Goal: Task Accomplishment & Management: Use online tool/utility

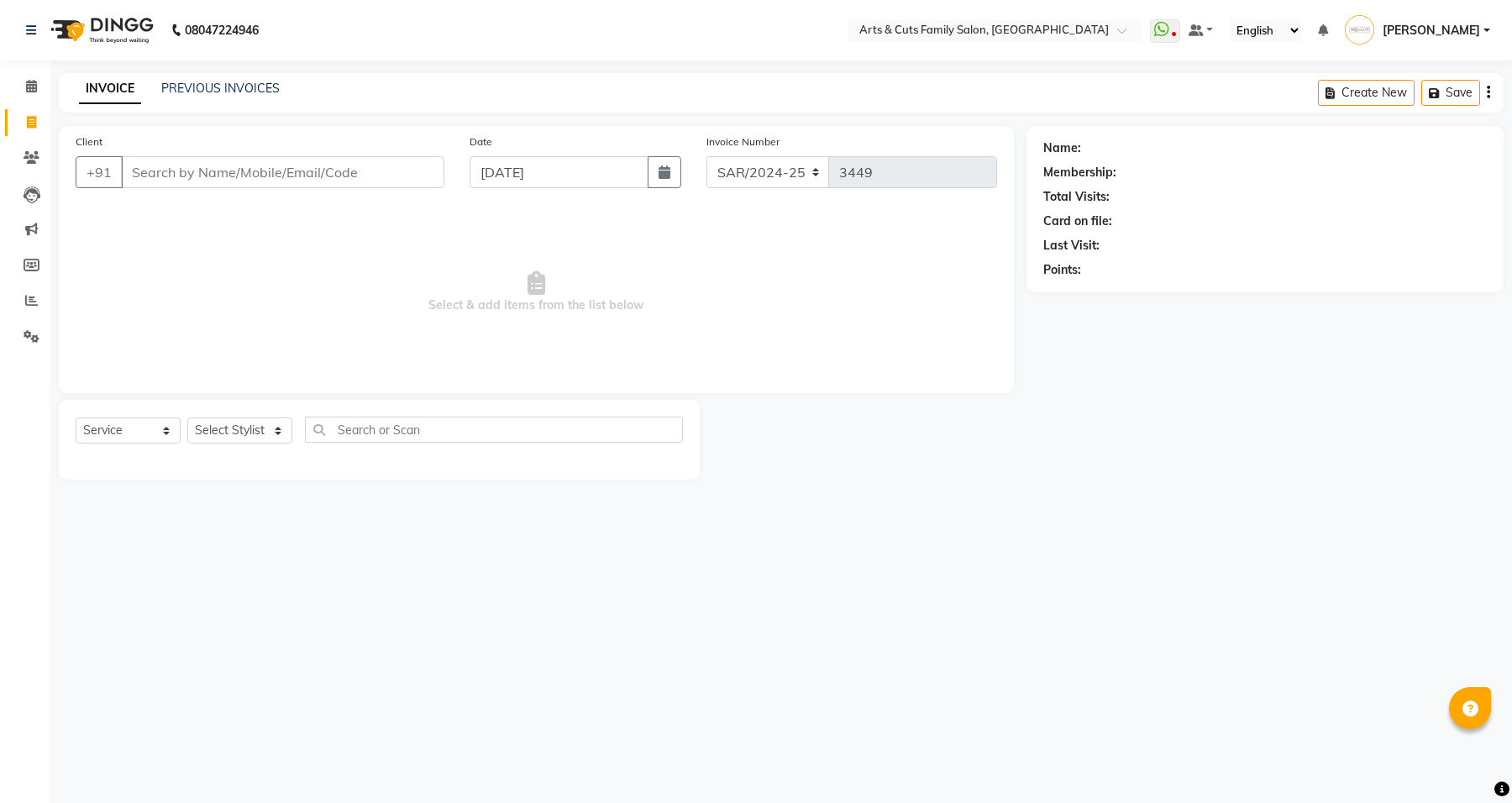
select select "service"
click at [26, 154] on icon at bounding box center [31, 157] width 16 height 13
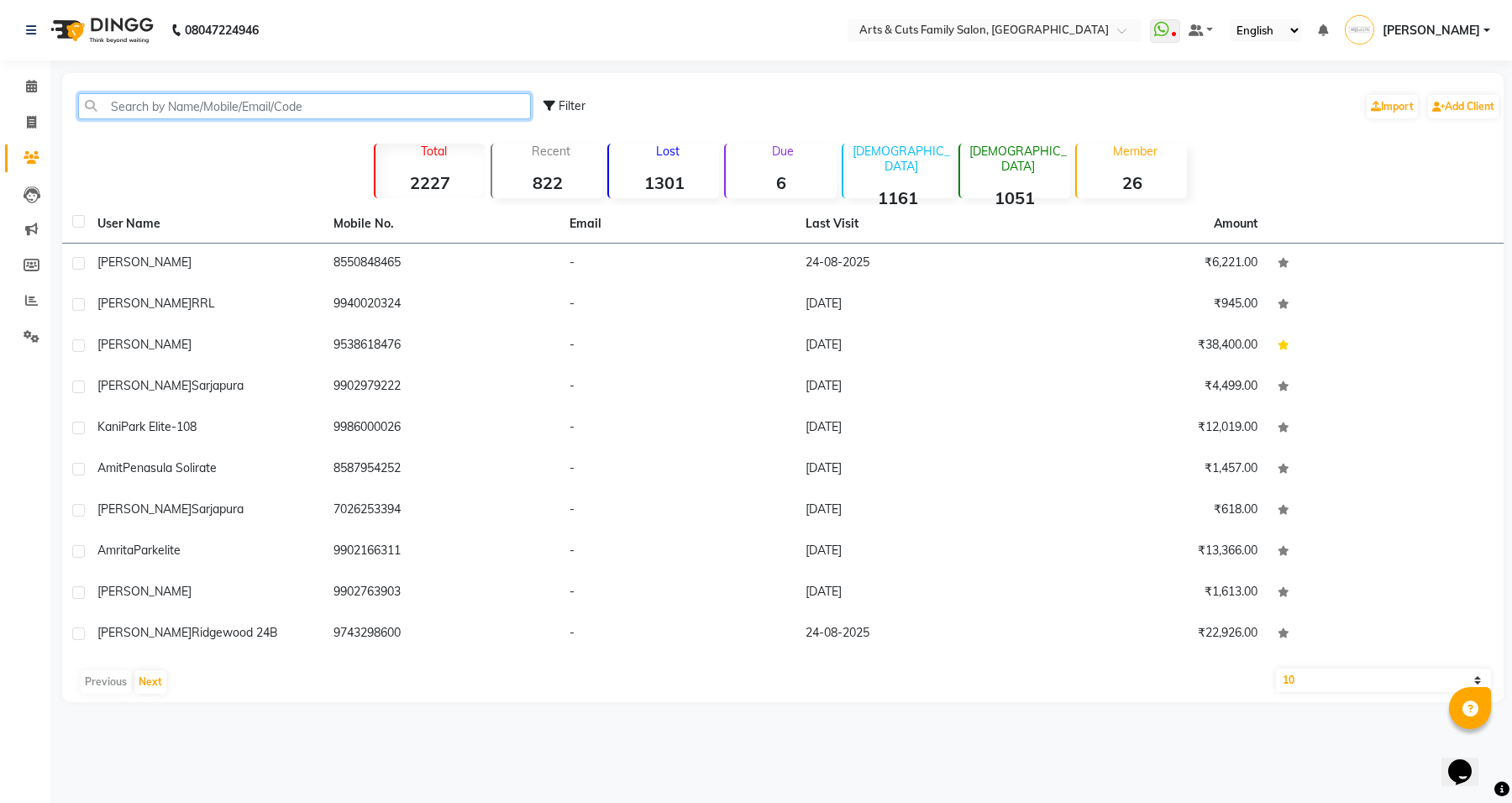
click at [378, 103] on input "text" at bounding box center [303, 106] width 452 height 26
paste input "98802 37686"
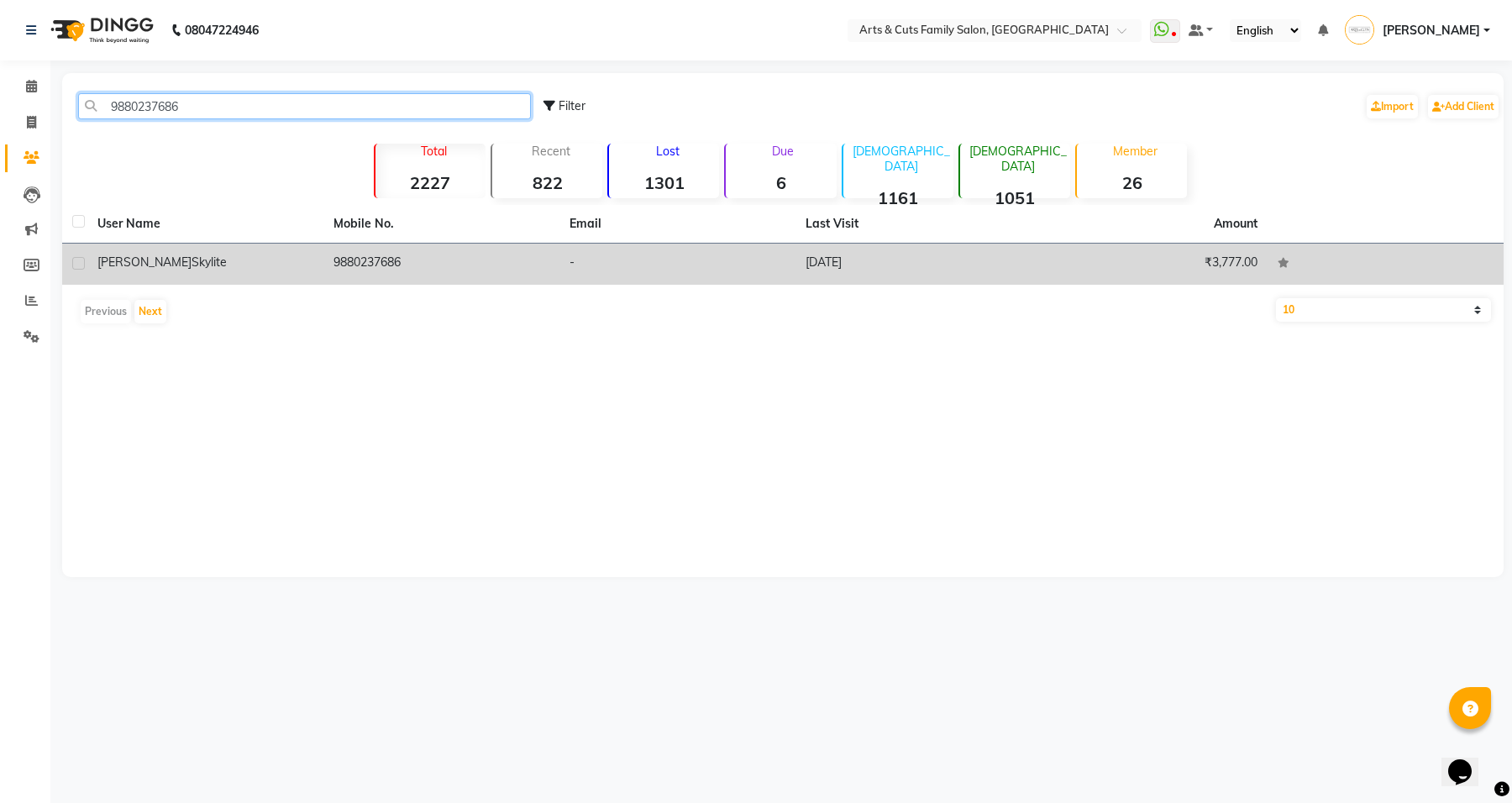
type input "9880237686"
click at [138, 256] on span "[PERSON_NAME]" at bounding box center [144, 262] width 94 height 16
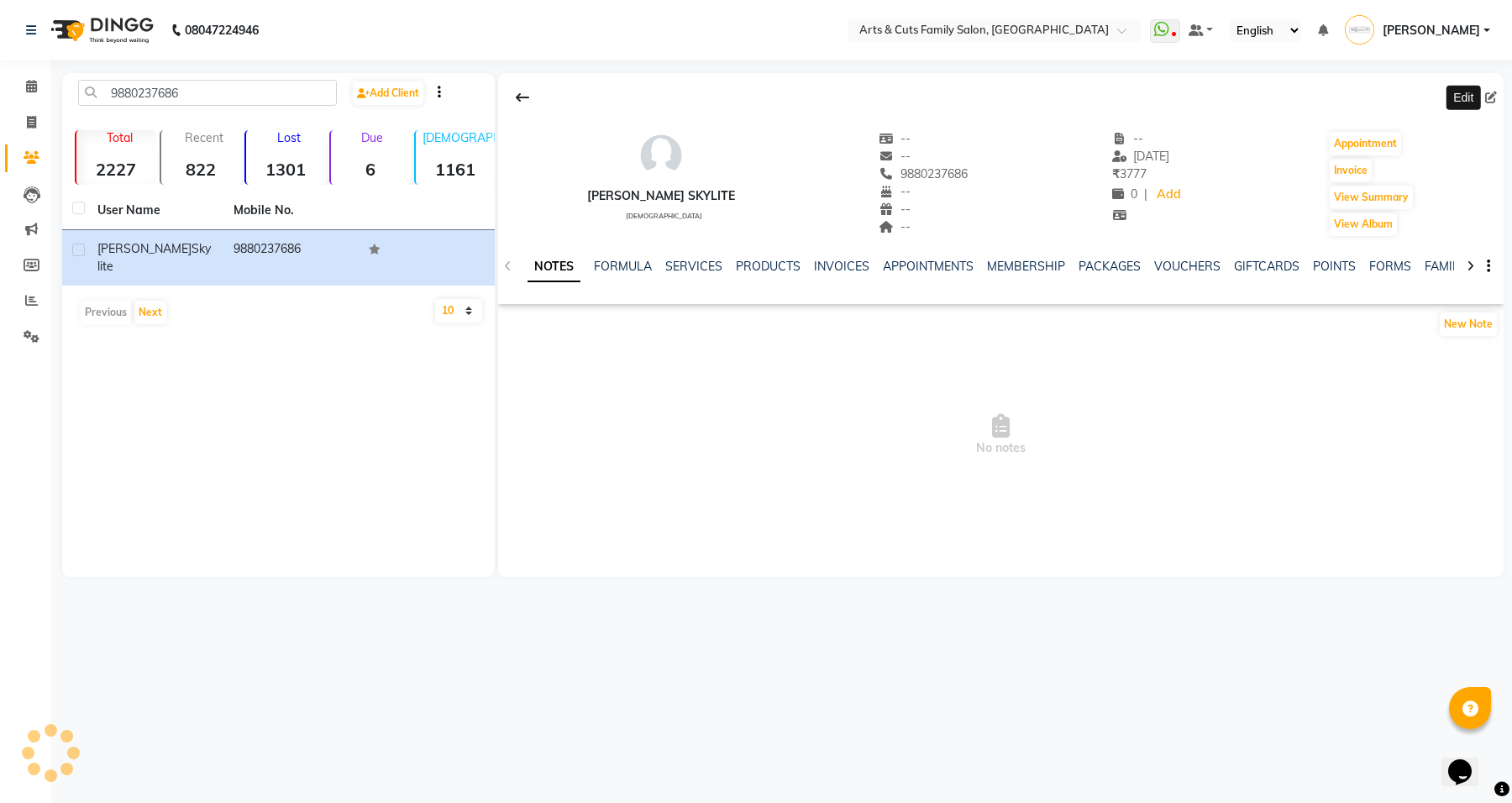
click at [1494, 98] on icon at bounding box center [1491, 97] width 12 height 12
select select "[DEMOGRAPHIC_DATA]"
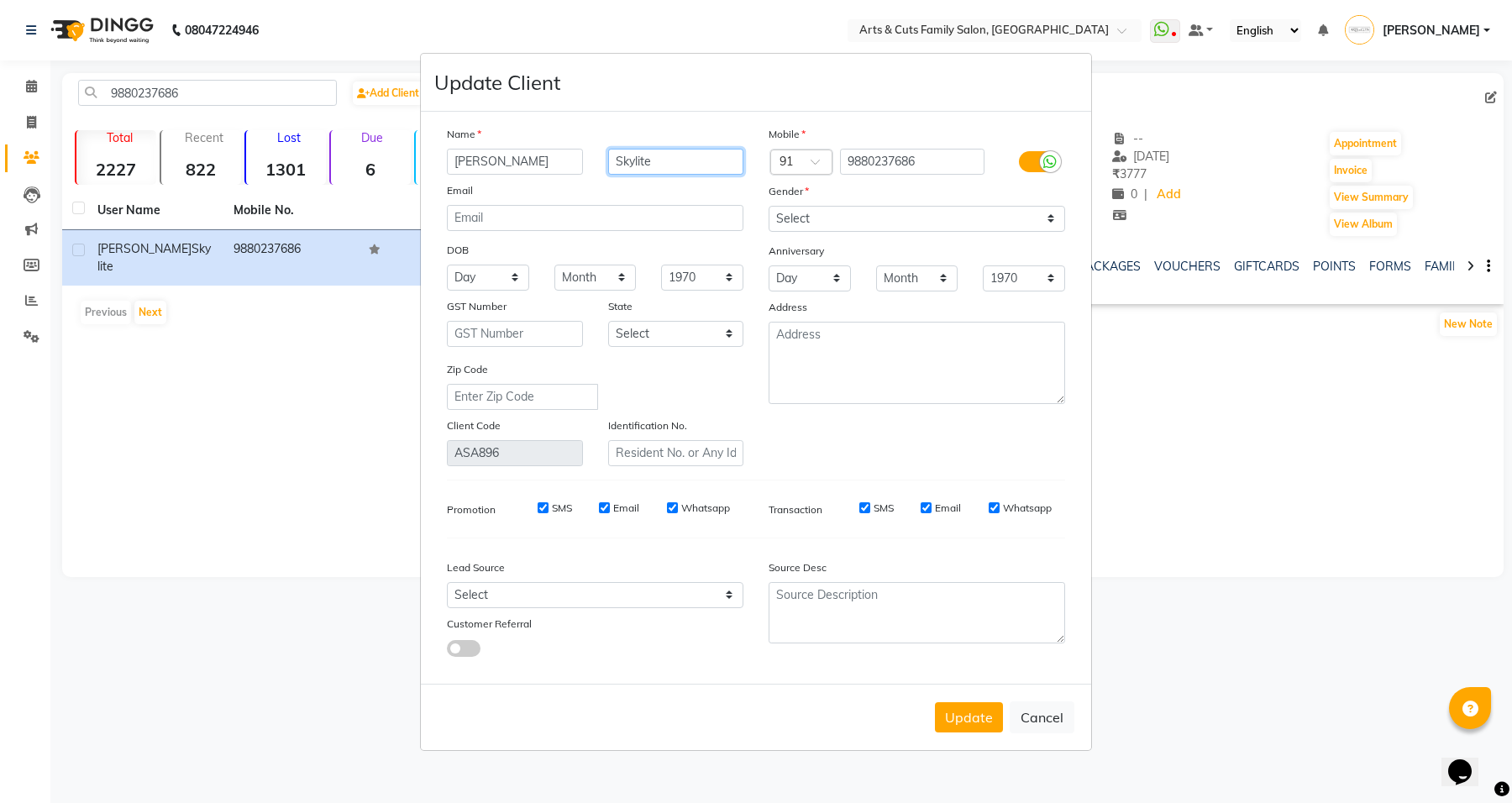
drag, startPoint x: 676, startPoint y: 163, endPoint x: 592, endPoint y: 162, distance: 84.0
click at [592, 162] on div "[PERSON_NAME] Skylite" at bounding box center [594, 161] width 322 height 26
type input "Royal Tulip"
click at [816, 217] on select "Select [DEMOGRAPHIC_DATA] [DEMOGRAPHIC_DATA] Other Prefer Not To Say" at bounding box center [916, 219] width 297 height 26
click at [768, 206] on select "Select [DEMOGRAPHIC_DATA] [DEMOGRAPHIC_DATA] Other Prefer Not To Say" at bounding box center [916, 219] width 297 height 26
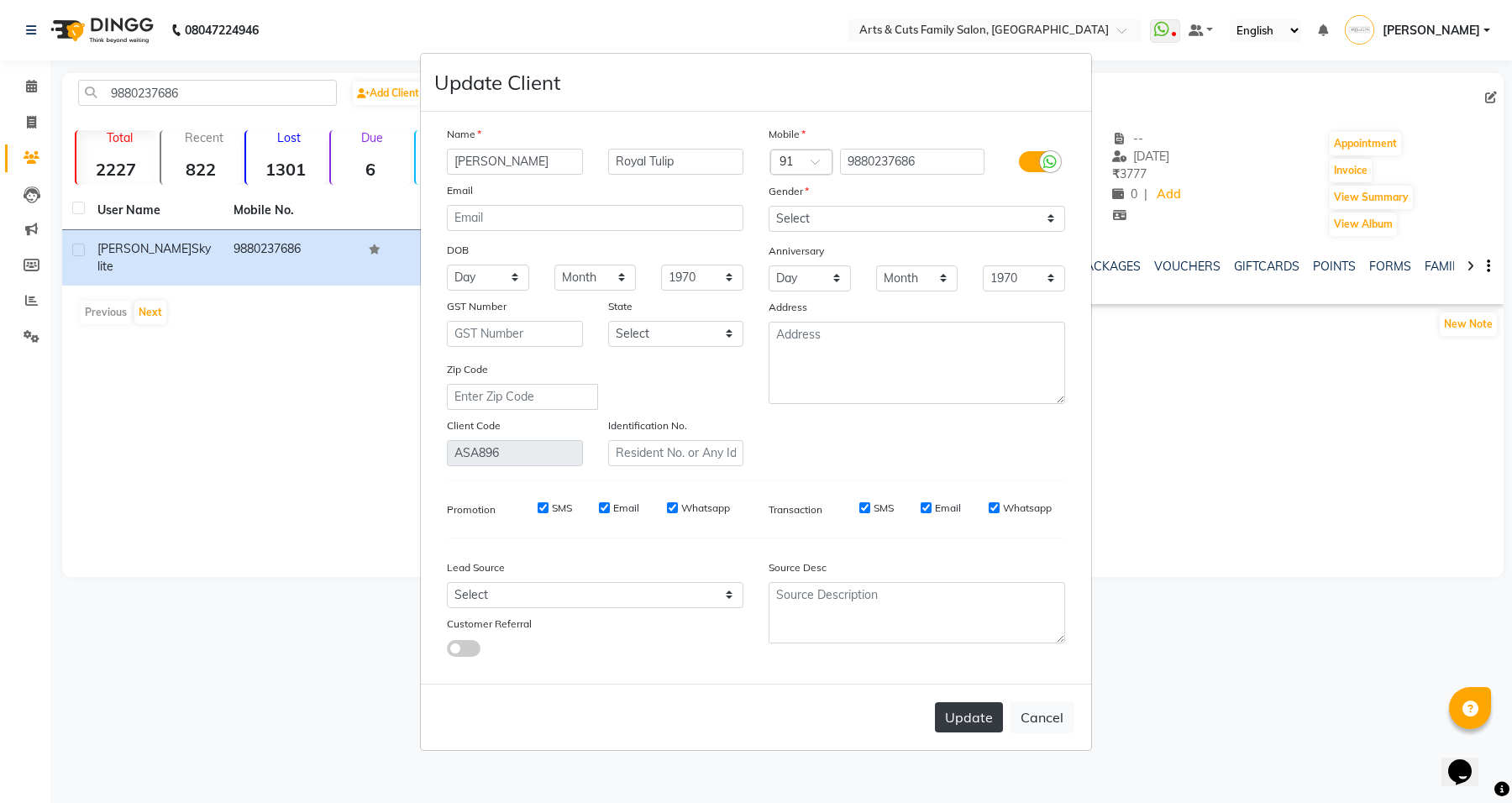
click at [976, 718] on button "Update" at bounding box center [968, 716] width 68 height 30
select select
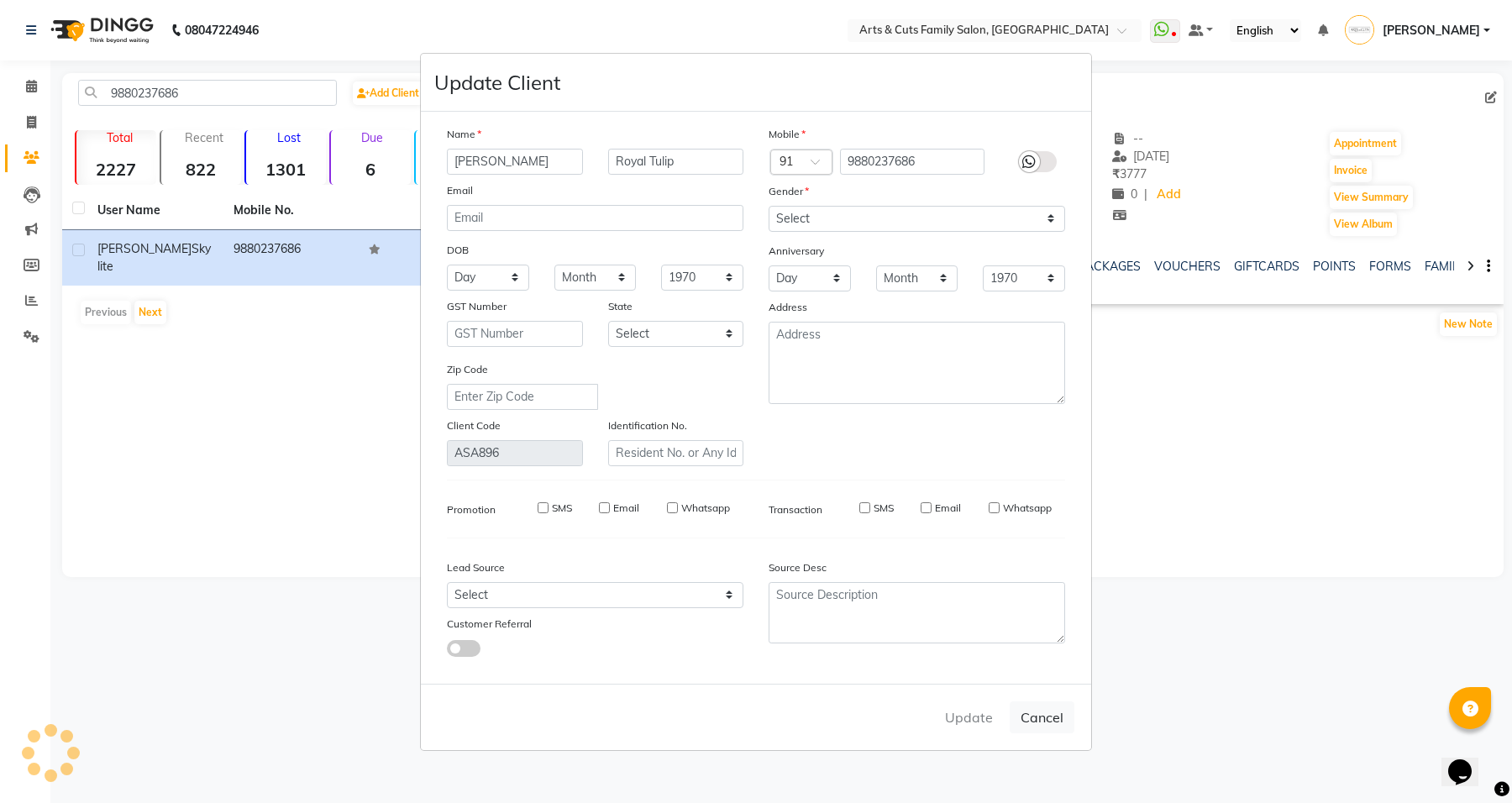
select select
checkbox input "false"
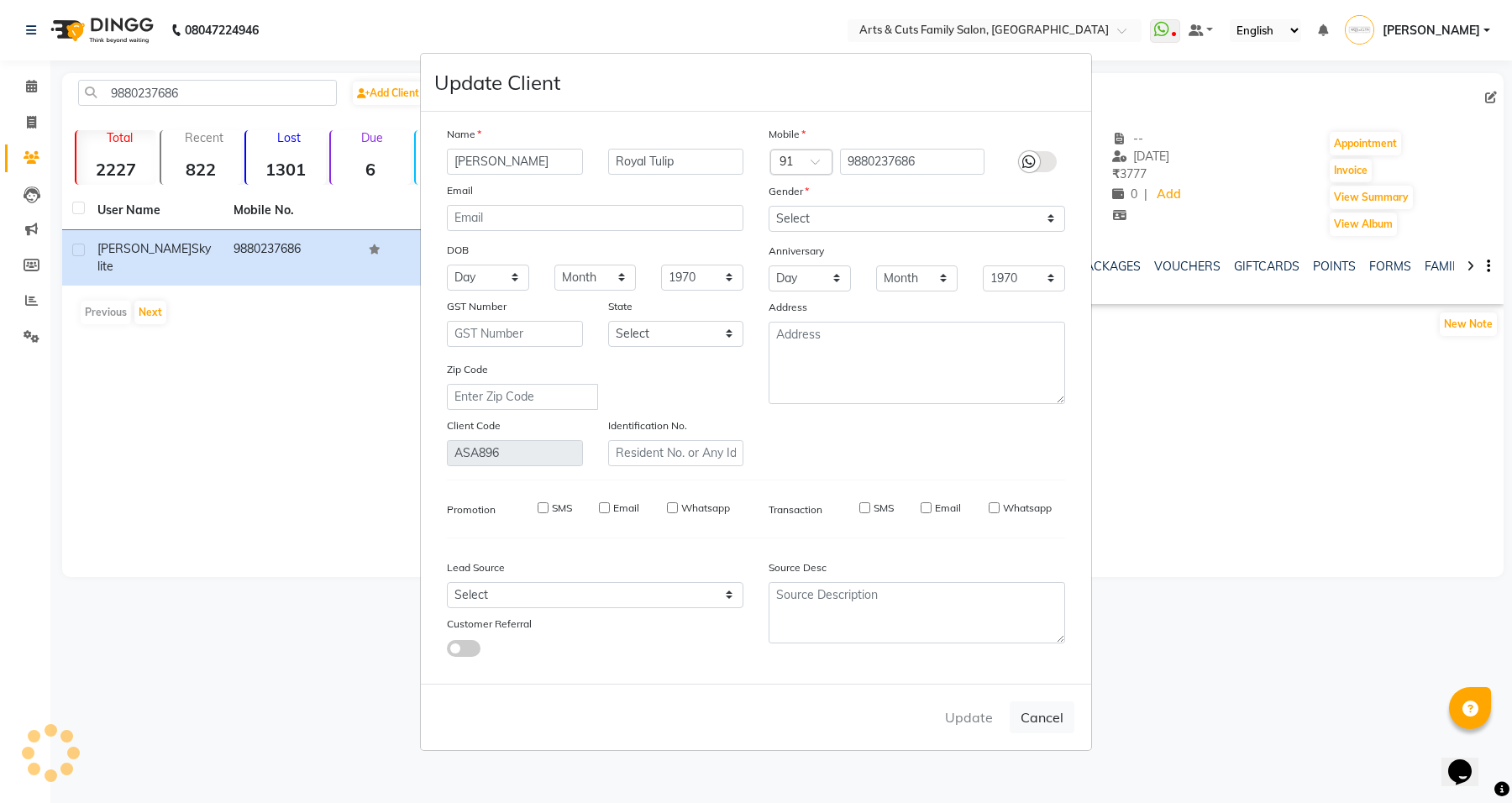
checkbox input "false"
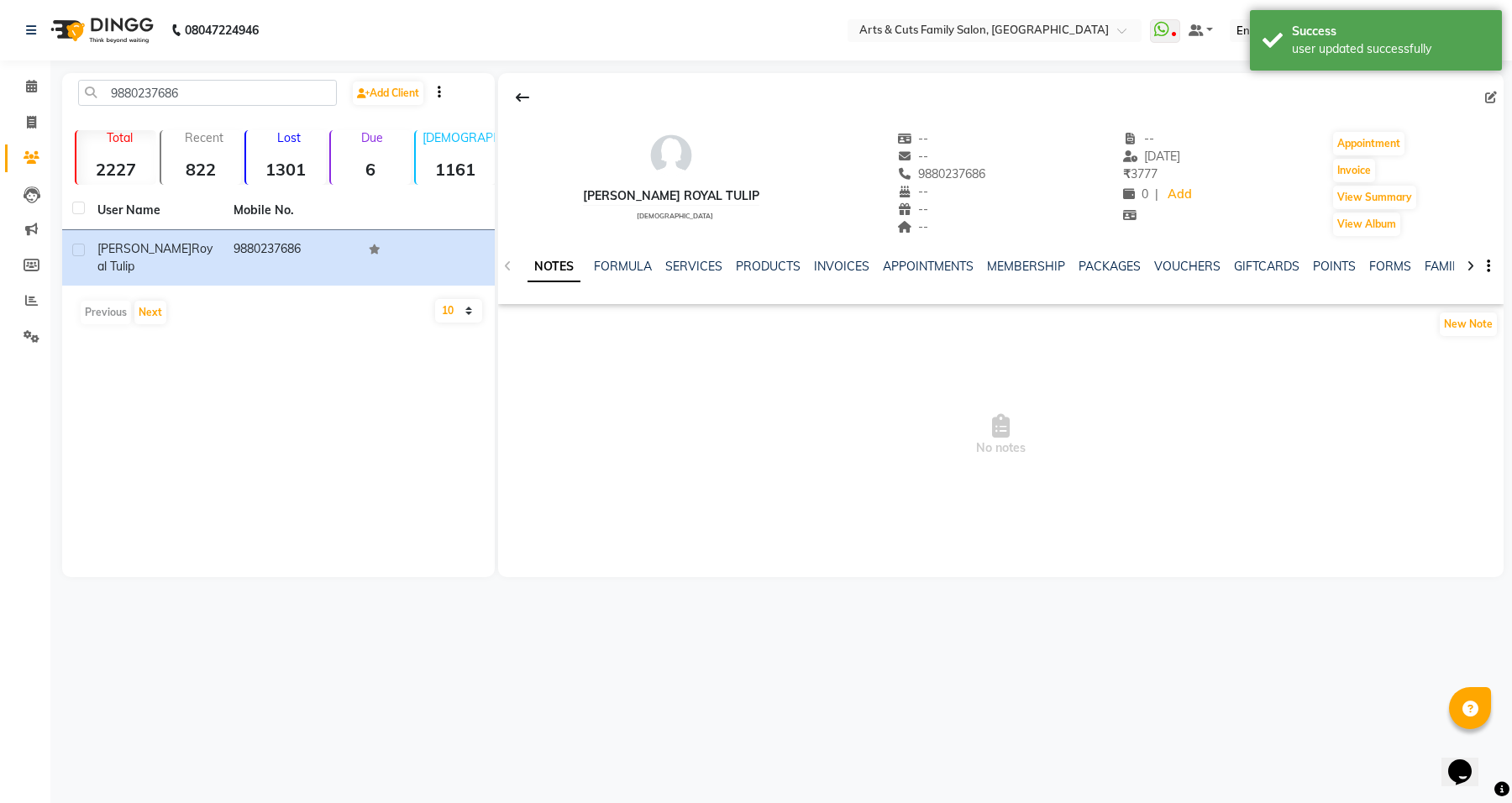
click at [908, 659] on div "08047224946 Select Location × Arts & Cuts Family Salon, [GEOGRAPHIC_DATA] Whats…" at bounding box center [756, 402] width 1512 height 803
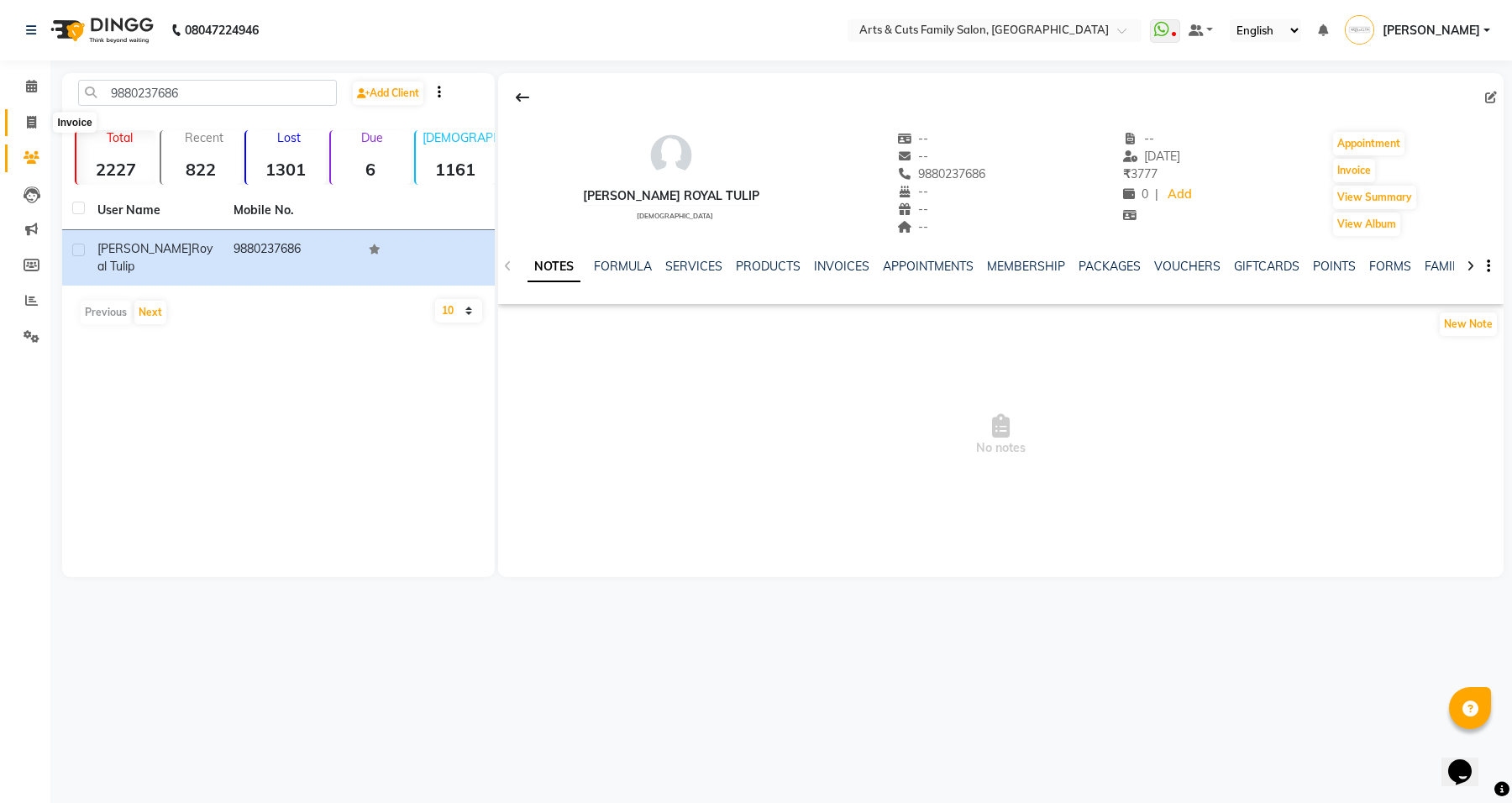
click at [34, 122] on icon at bounding box center [31, 122] width 9 height 13
select select "service"
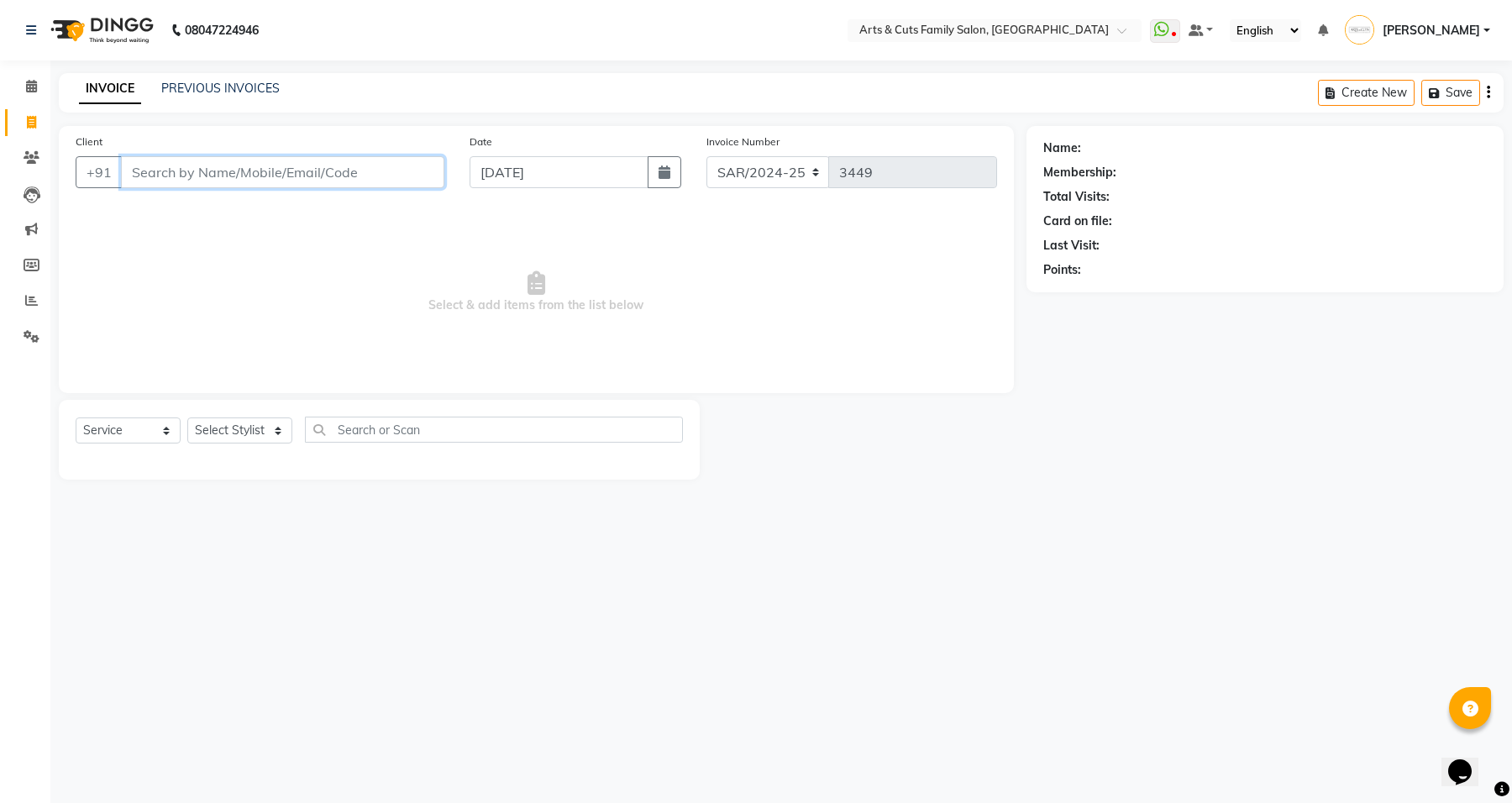
click at [232, 179] on input "Client" at bounding box center [282, 172] width 323 height 32
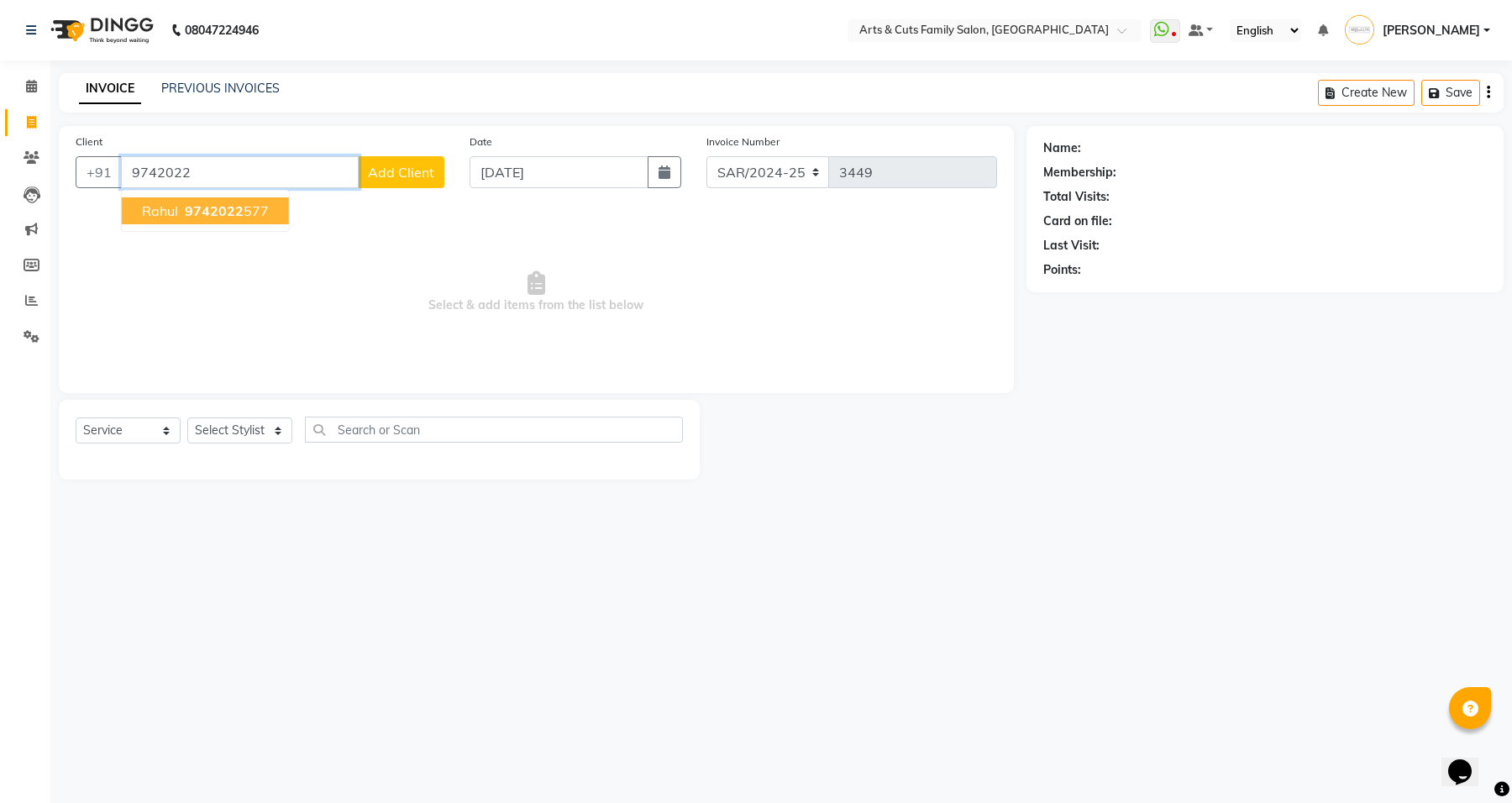
click at [158, 212] on span "Rahul" at bounding box center [159, 210] width 36 height 17
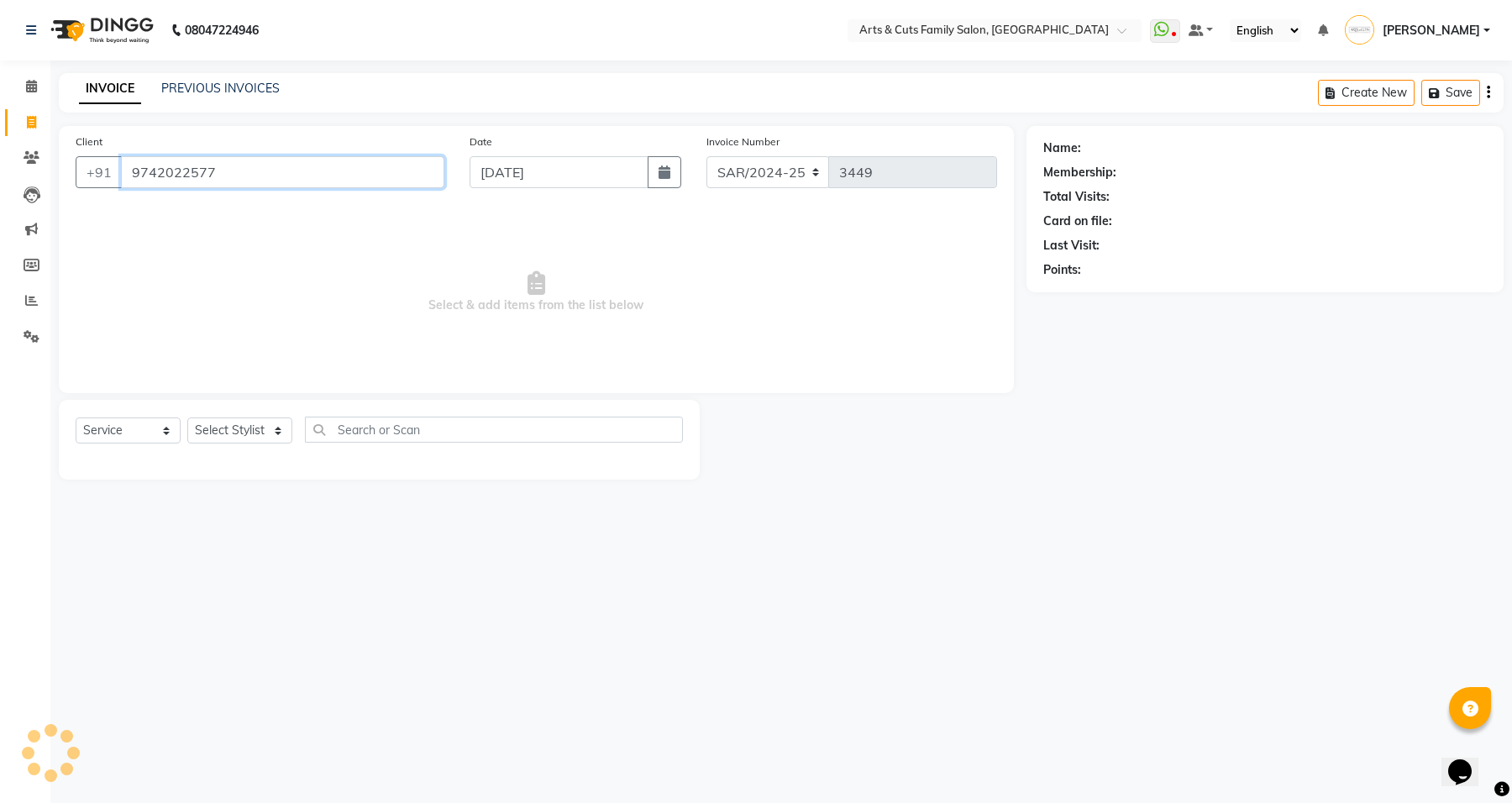
type input "9742022577"
select select "1: Object"
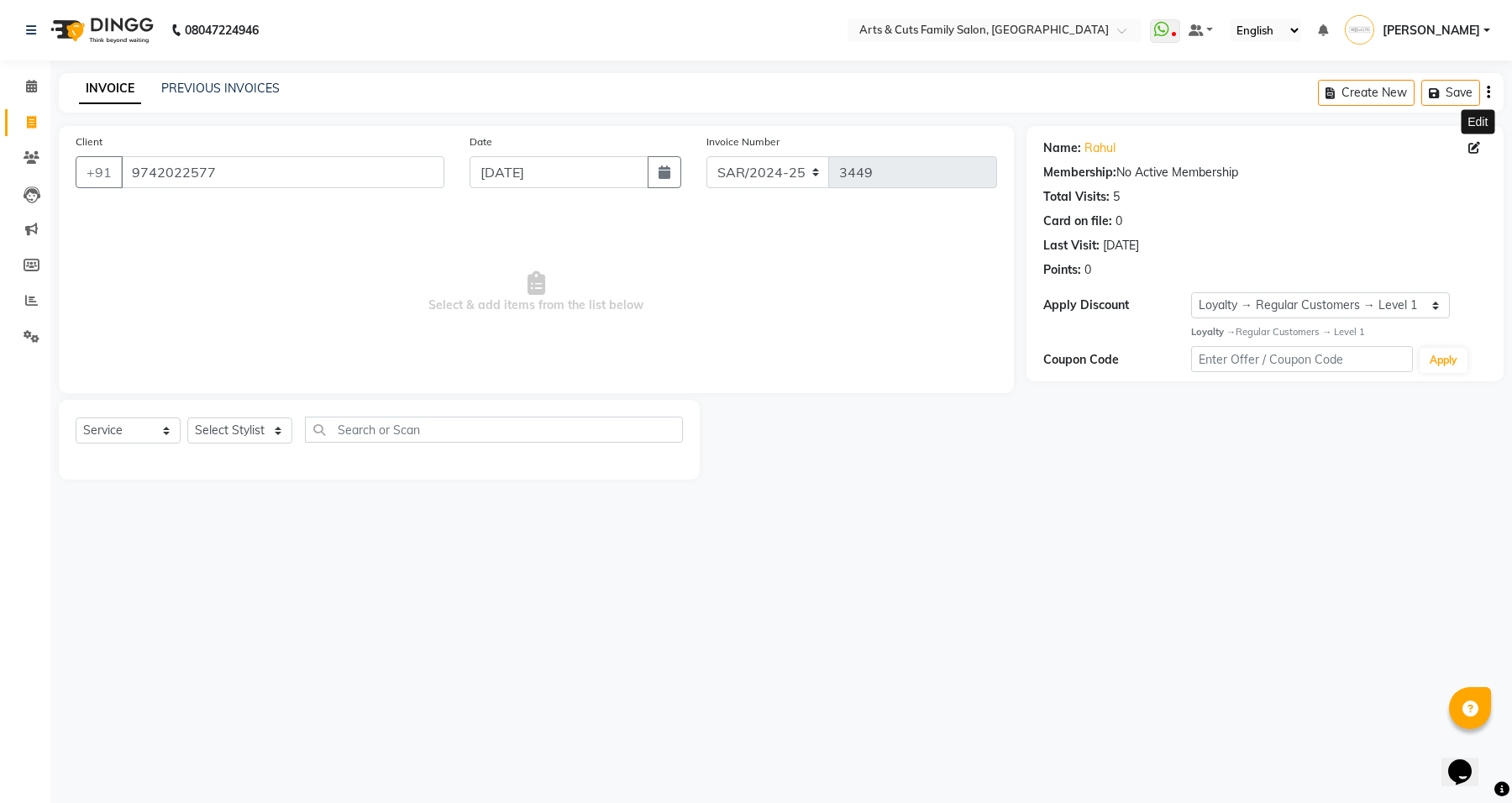
click at [1475, 148] on icon at bounding box center [1474, 148] width 12 height 12
select select "[DEMOGRAPHIC_DATA]"
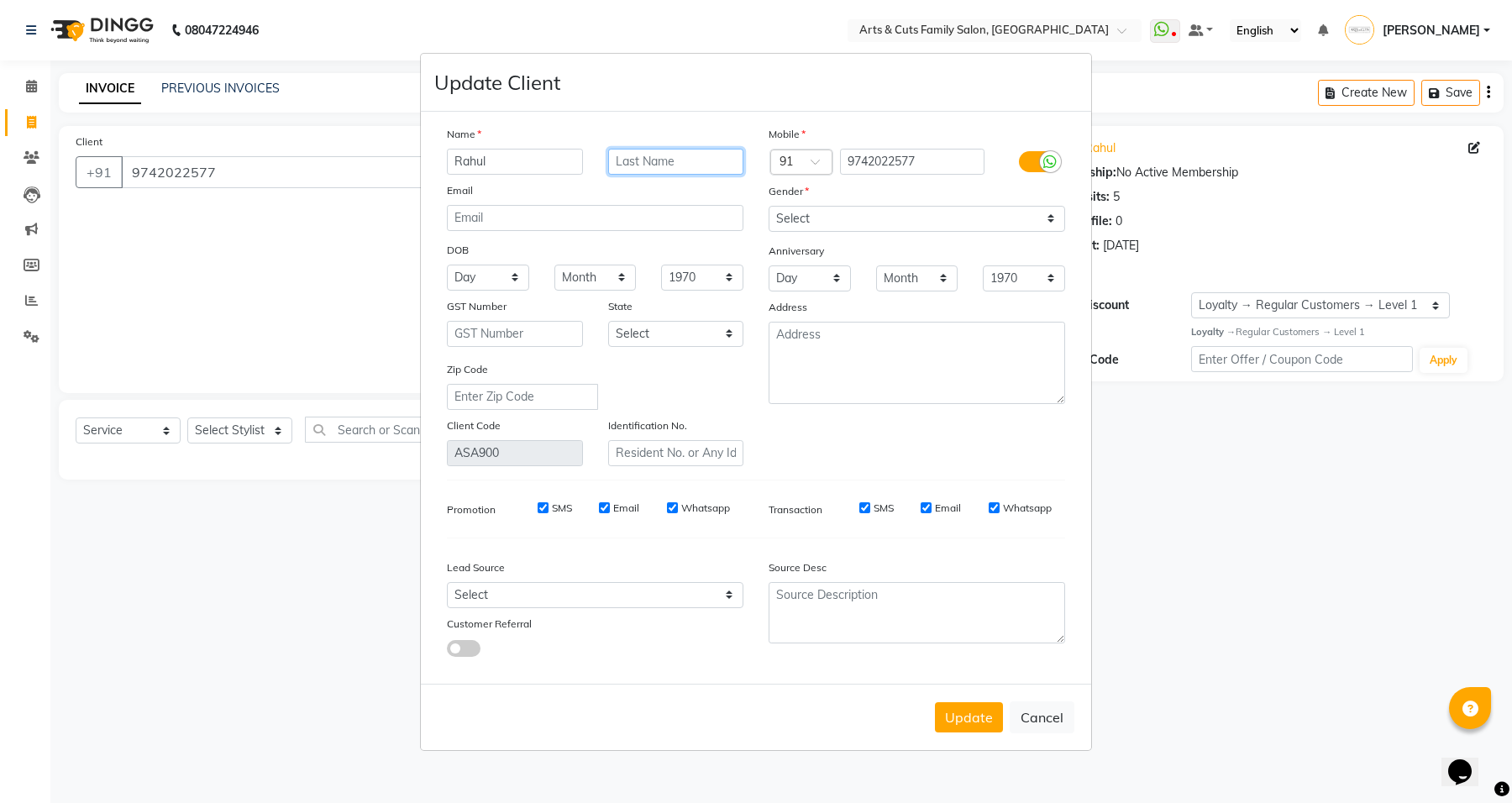
click at [637, 169] on input "text" at bounding box center [676, 161] width 136 height 26
type input "Royal Thulip"
click at [970, 705] on button "Update" at bounding box center [968, 716] width 68 height 30
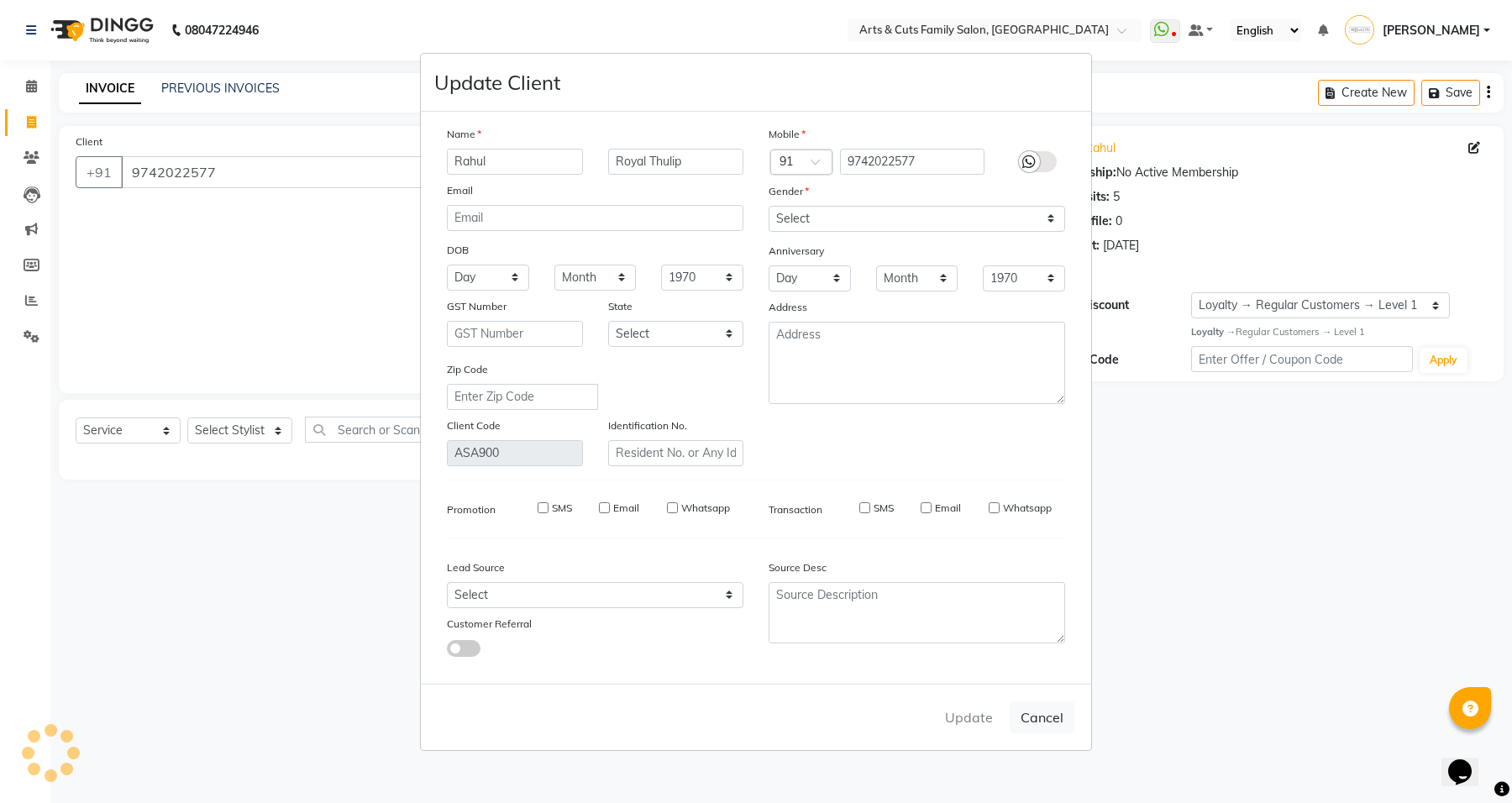
select select
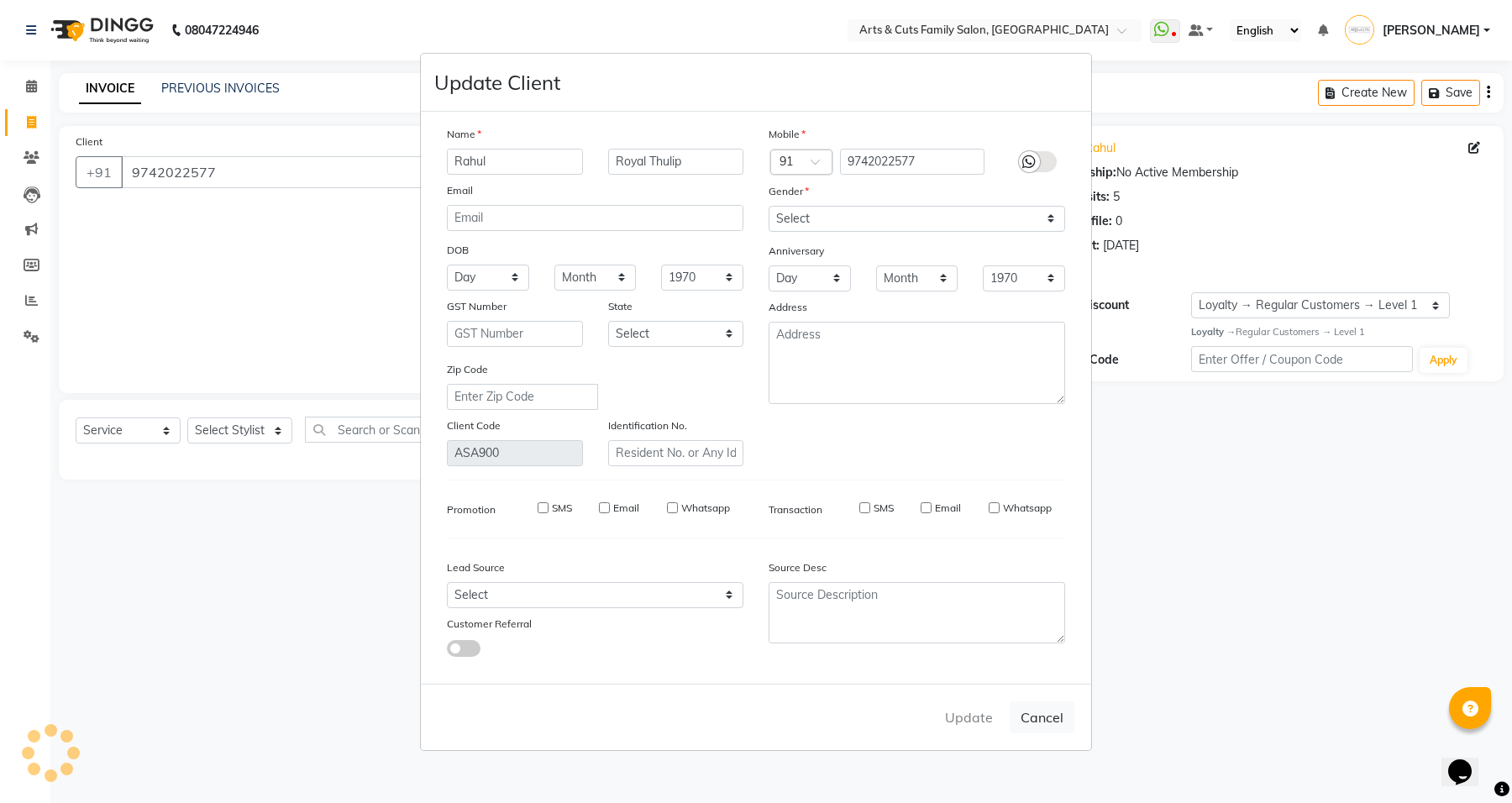
select select
checkbox input "false"
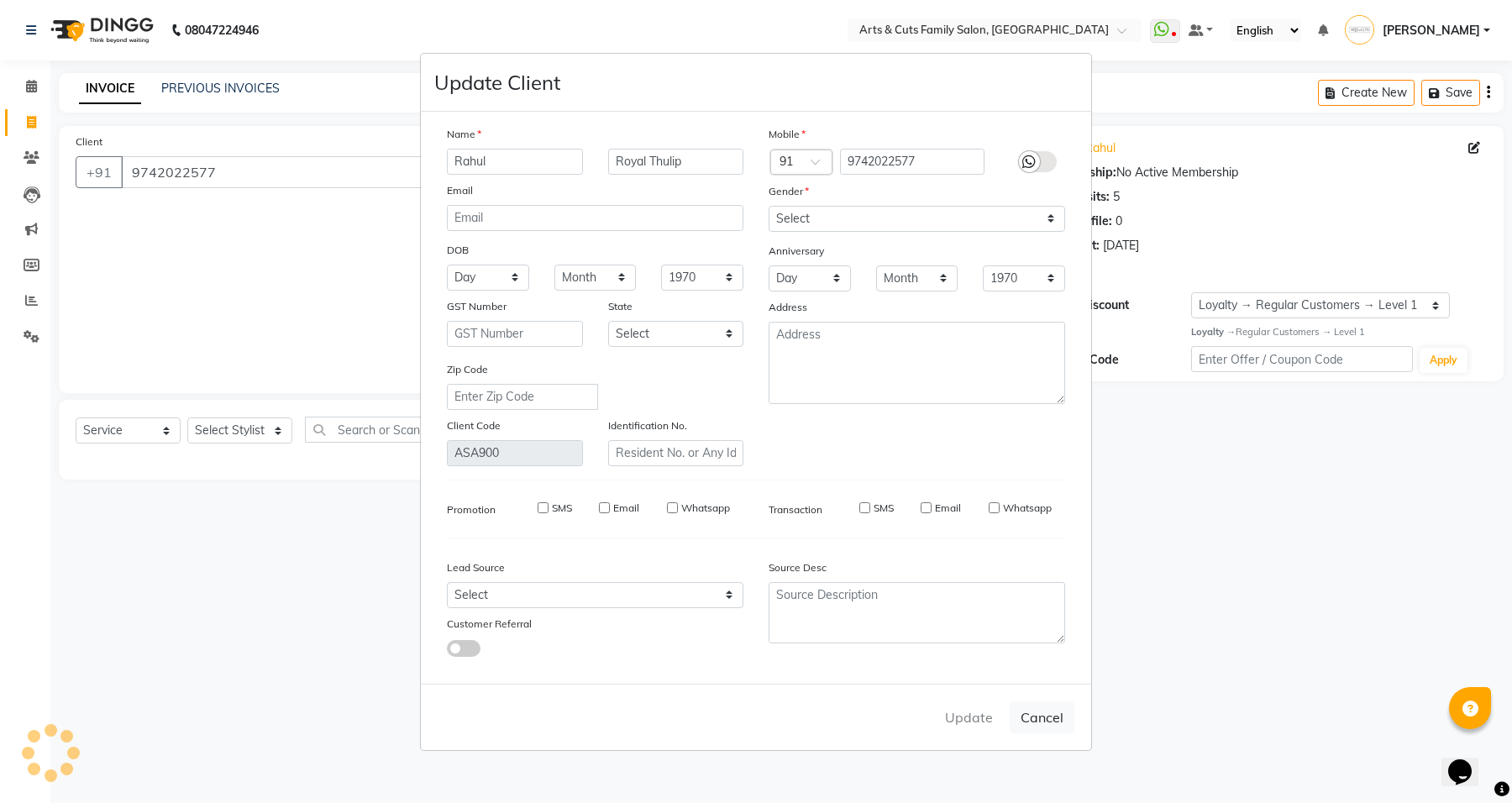
checkbox input "false"
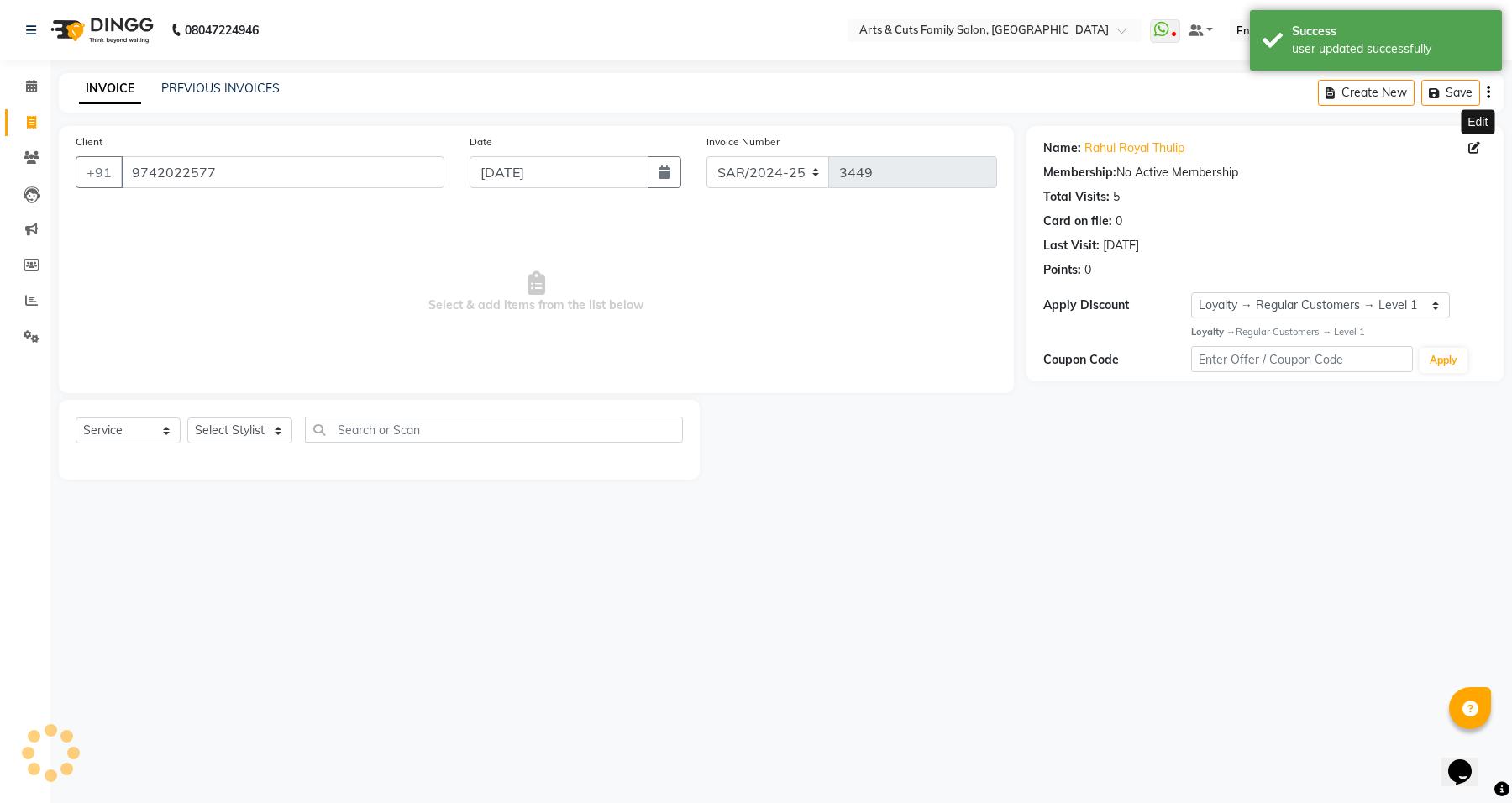
select select "1: Object"
click at [203, 442] on select "Select Stylist [PERSON_NAME] [PERSON_NAME] SNOVEE Anji Ashwini [PERSON_NAME] [P…" at bounding box center [240, 430] width 105 height 26
select select "66025"
click at [188, 417] on select "Select Stylist [PERSON_NAME] [PERSON_NAME] SNOVEE Anji Ashwini [PERSON_NAME] [P…" at bounding box center [240, 430] width 105 height 26
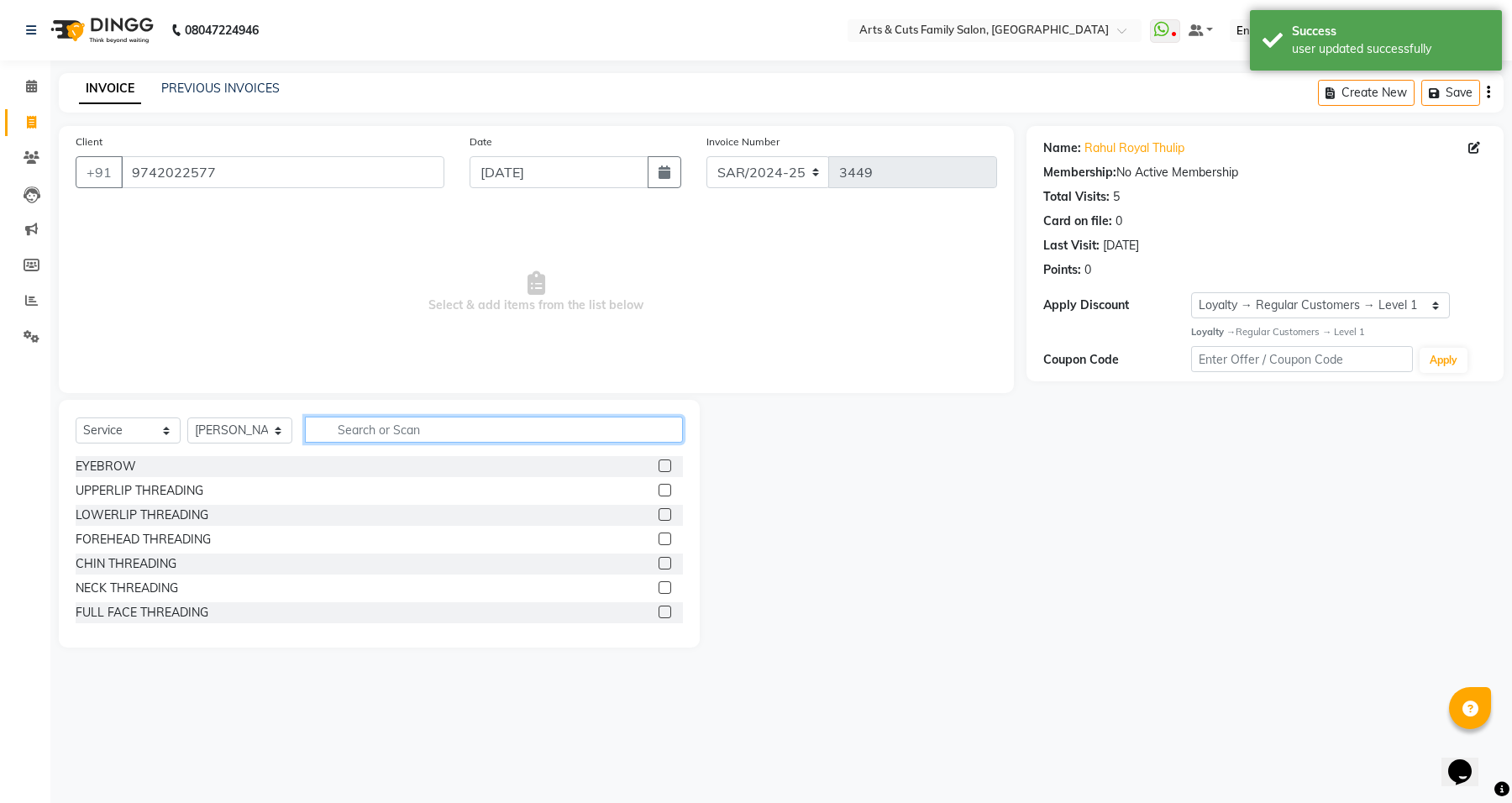
click at [353, 430] on input "text" at bounding box center [493, 429] width 378 height 26
type input "Men ha"
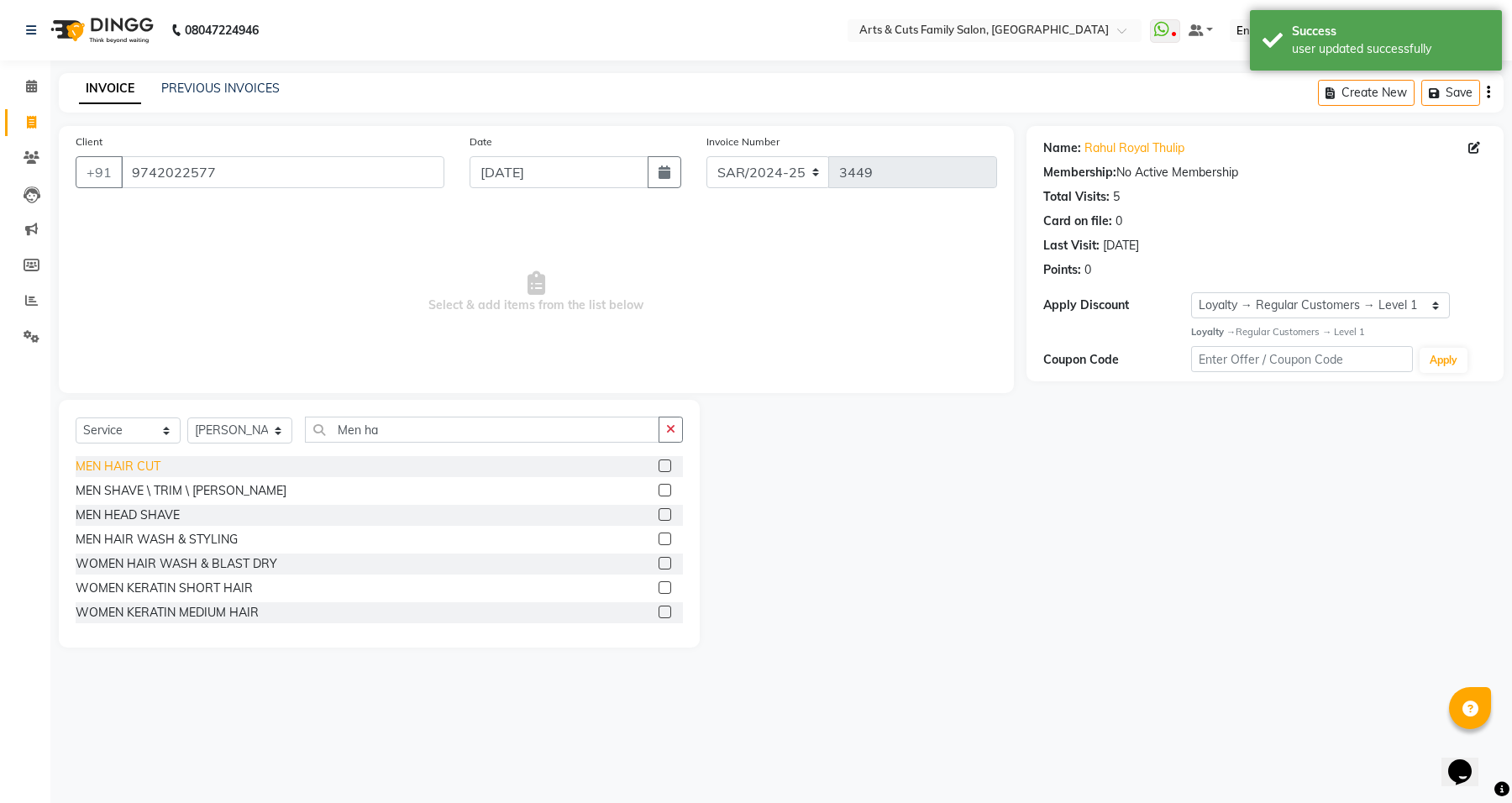
click at [120, 465] on div "MEN HAIR CUT" at bounding box center [118, 467] width 85 height 17
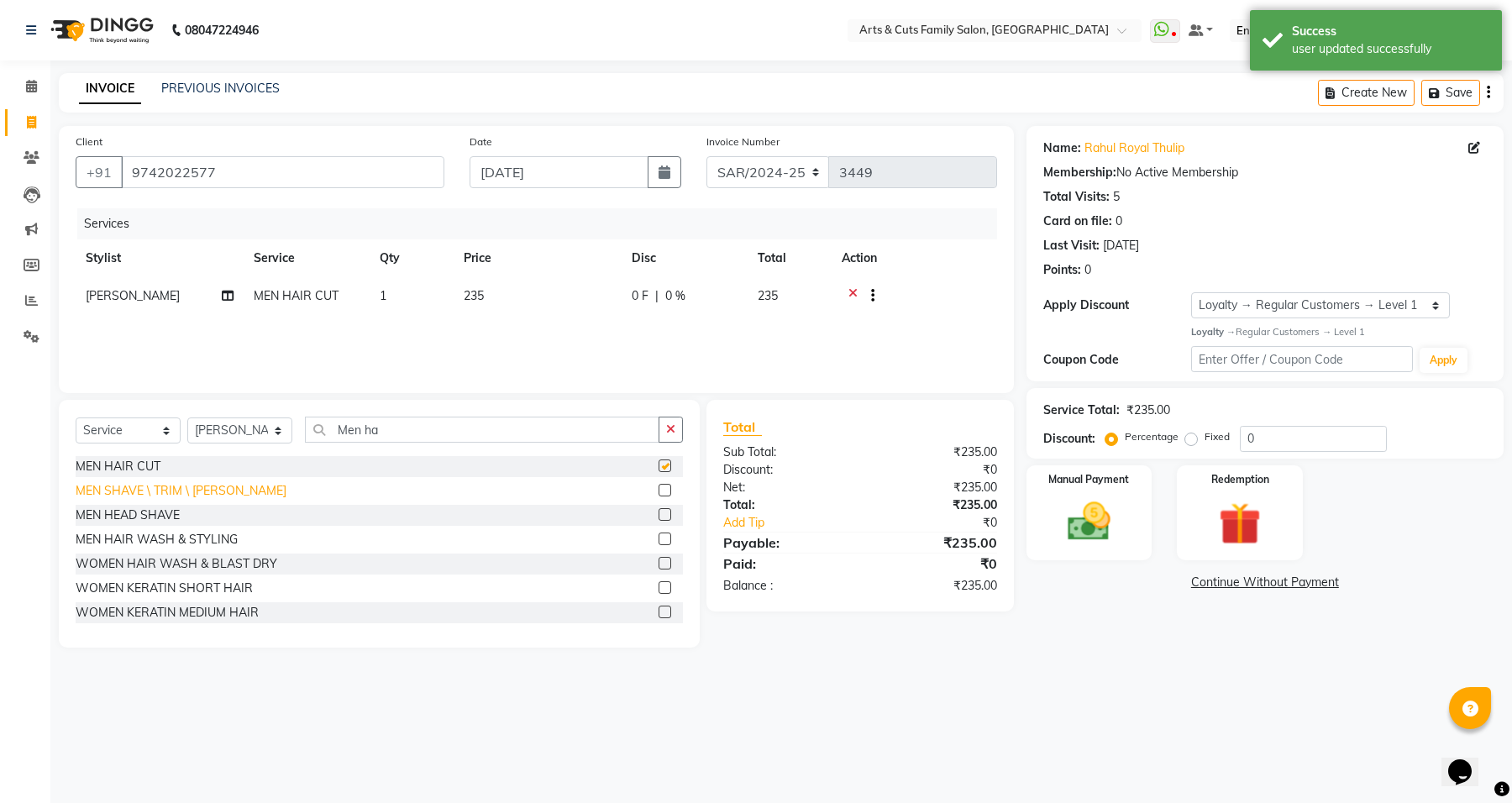
checkbox input "false"
click at [126, 493] on div "MEN SHAVE \ TRIM \ [PERSON_NAME]" at bounding box center [181, 491] width 211 height 17
checkbox input "false"
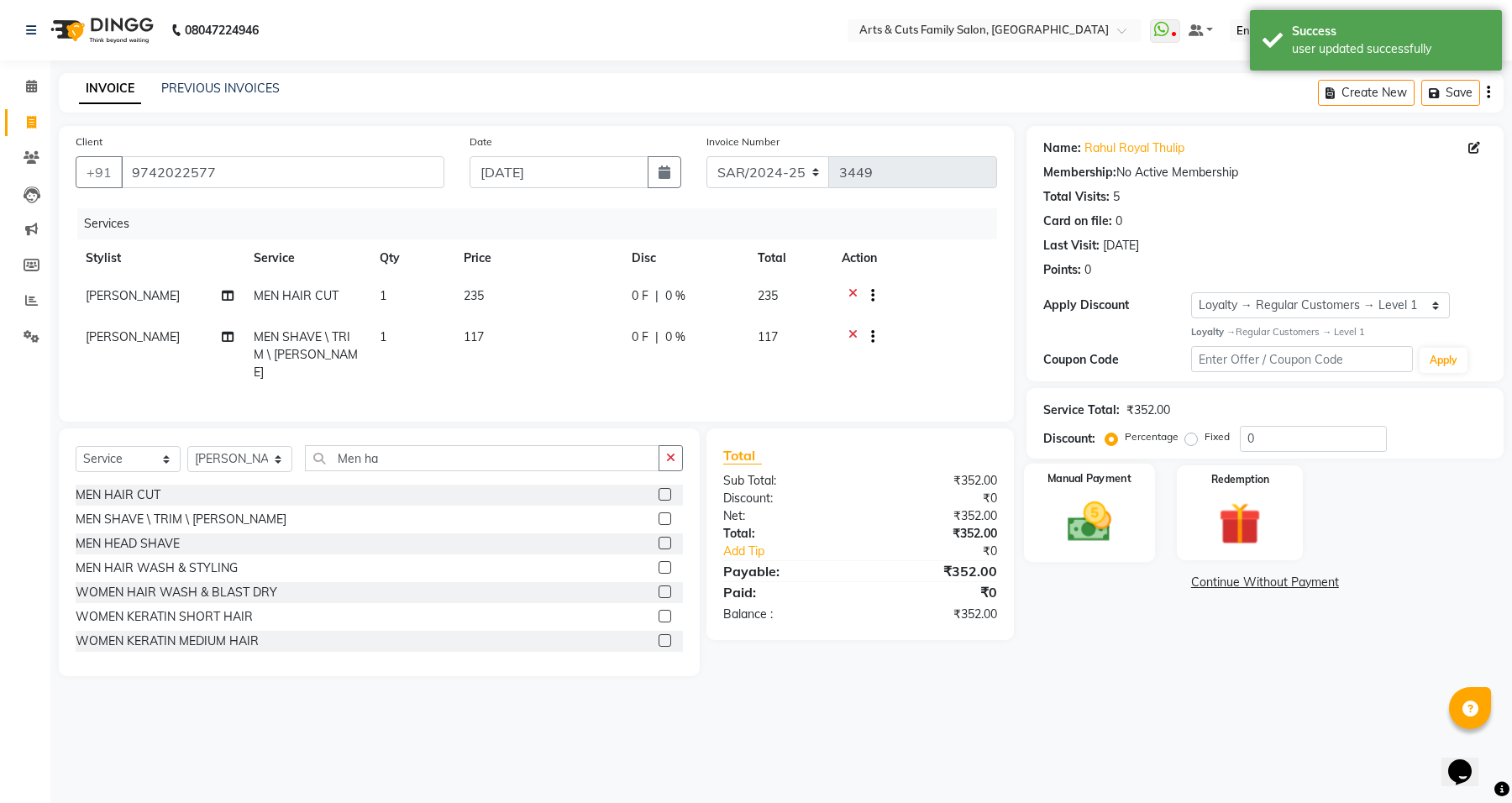
click at [1097, 546] on img at bounding box center [1088, 521] width 71 height 52
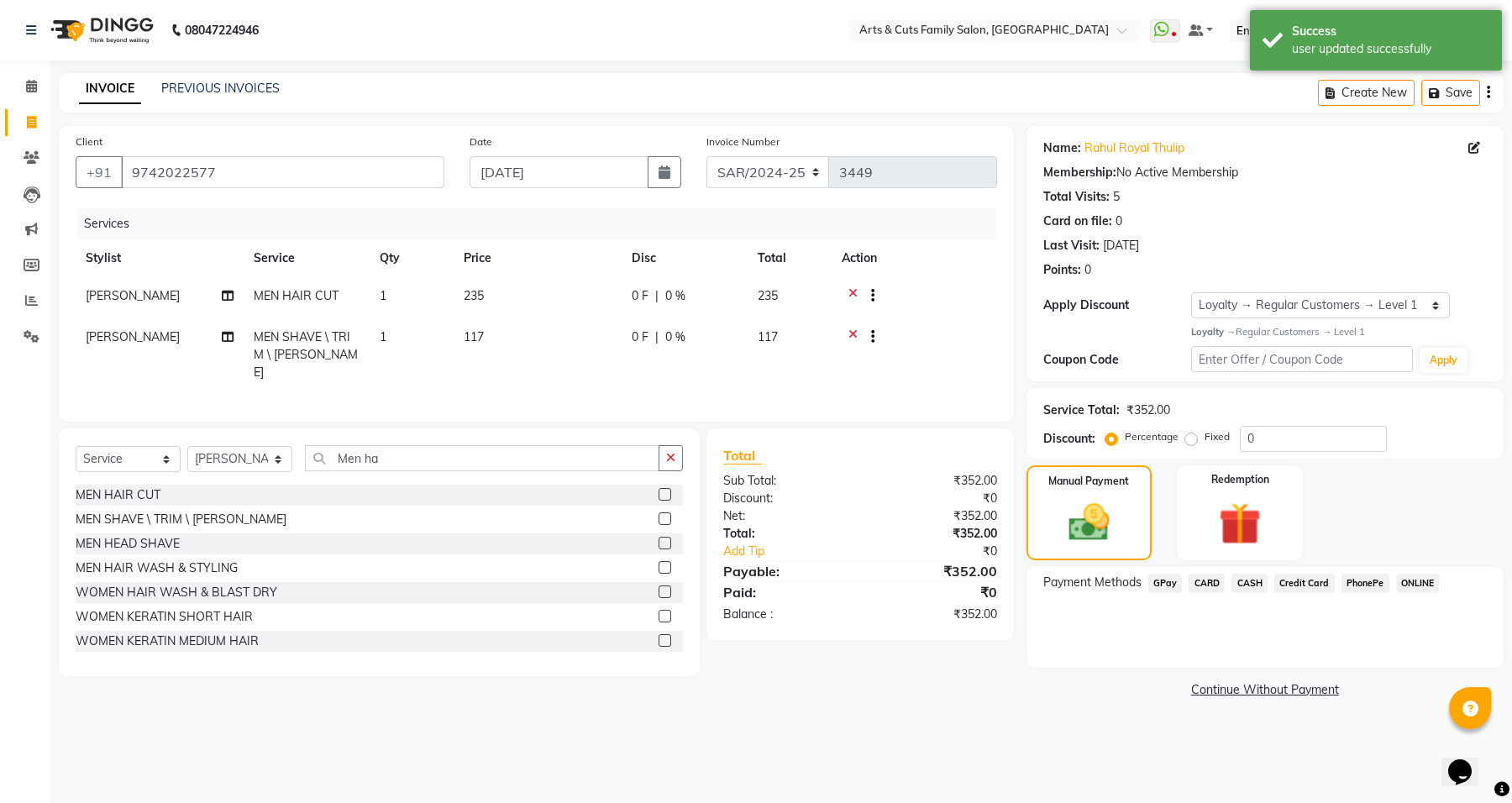
click at [1165, 586] on span "GPay" at bounding box center [1165, 583] width 34 height 19
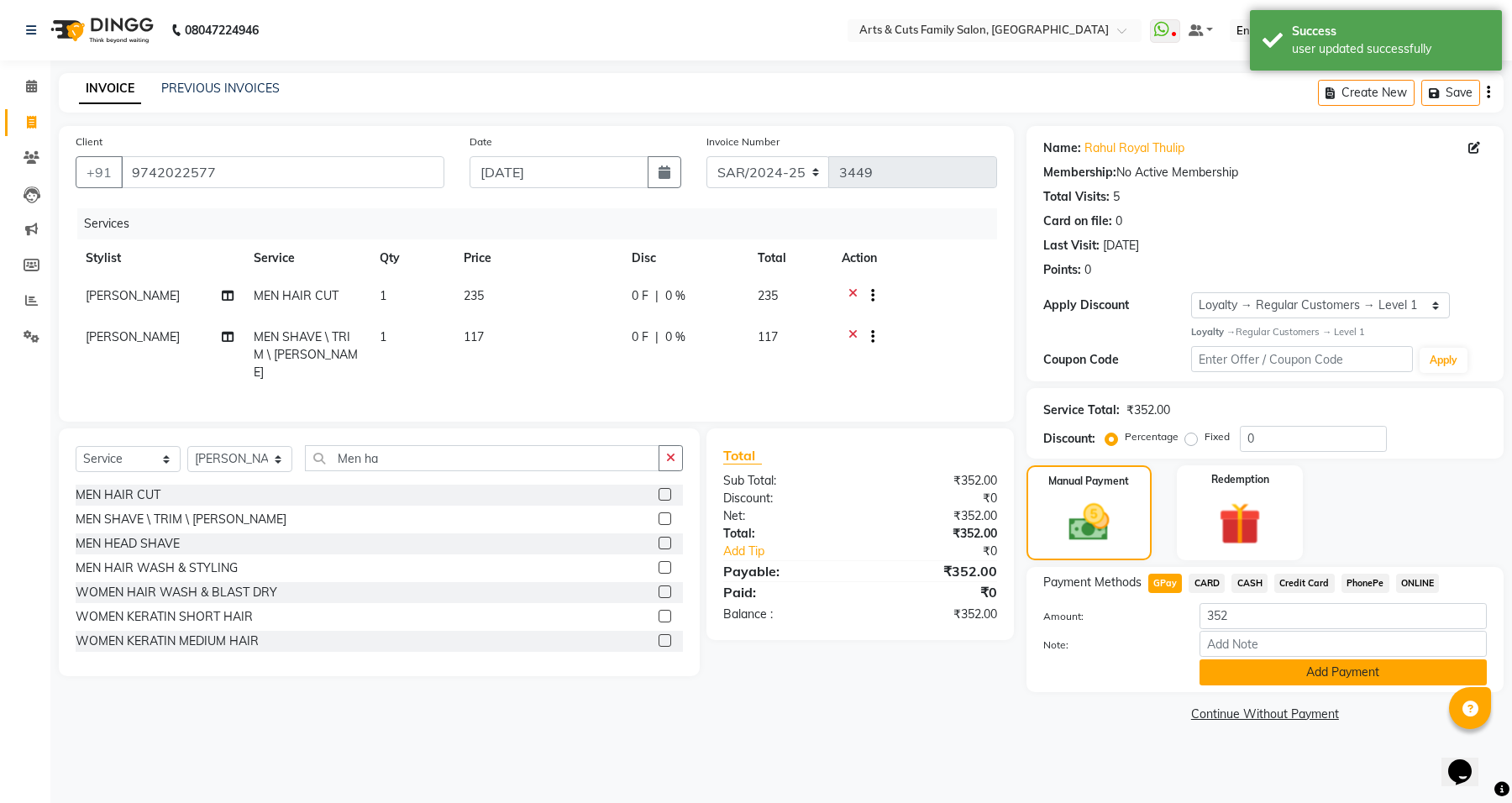
click at [1277, 665] on button "Add Payment" at bounding box center [1342, 672] width 287 height 26
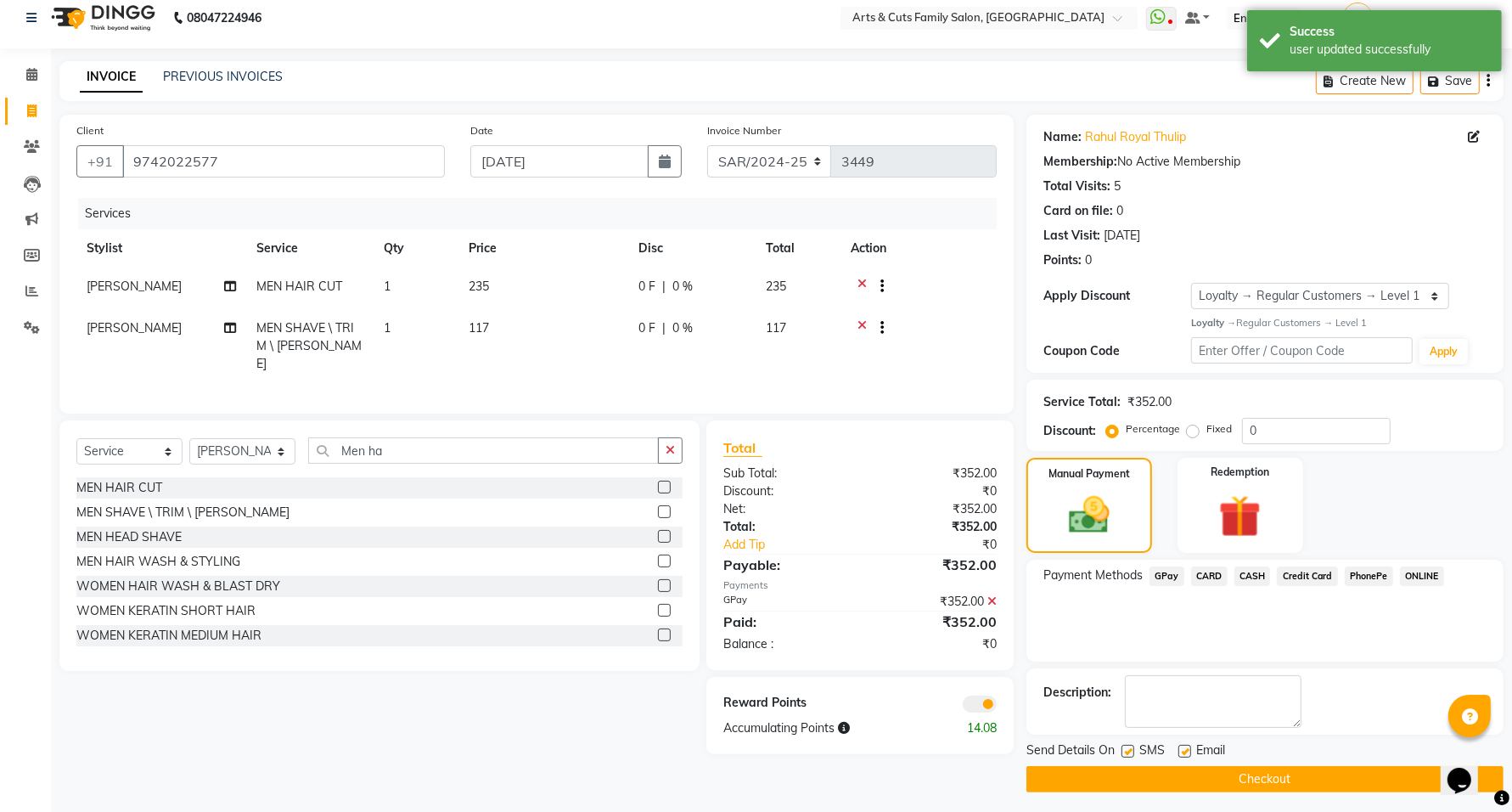
scroll to position [19, 0]
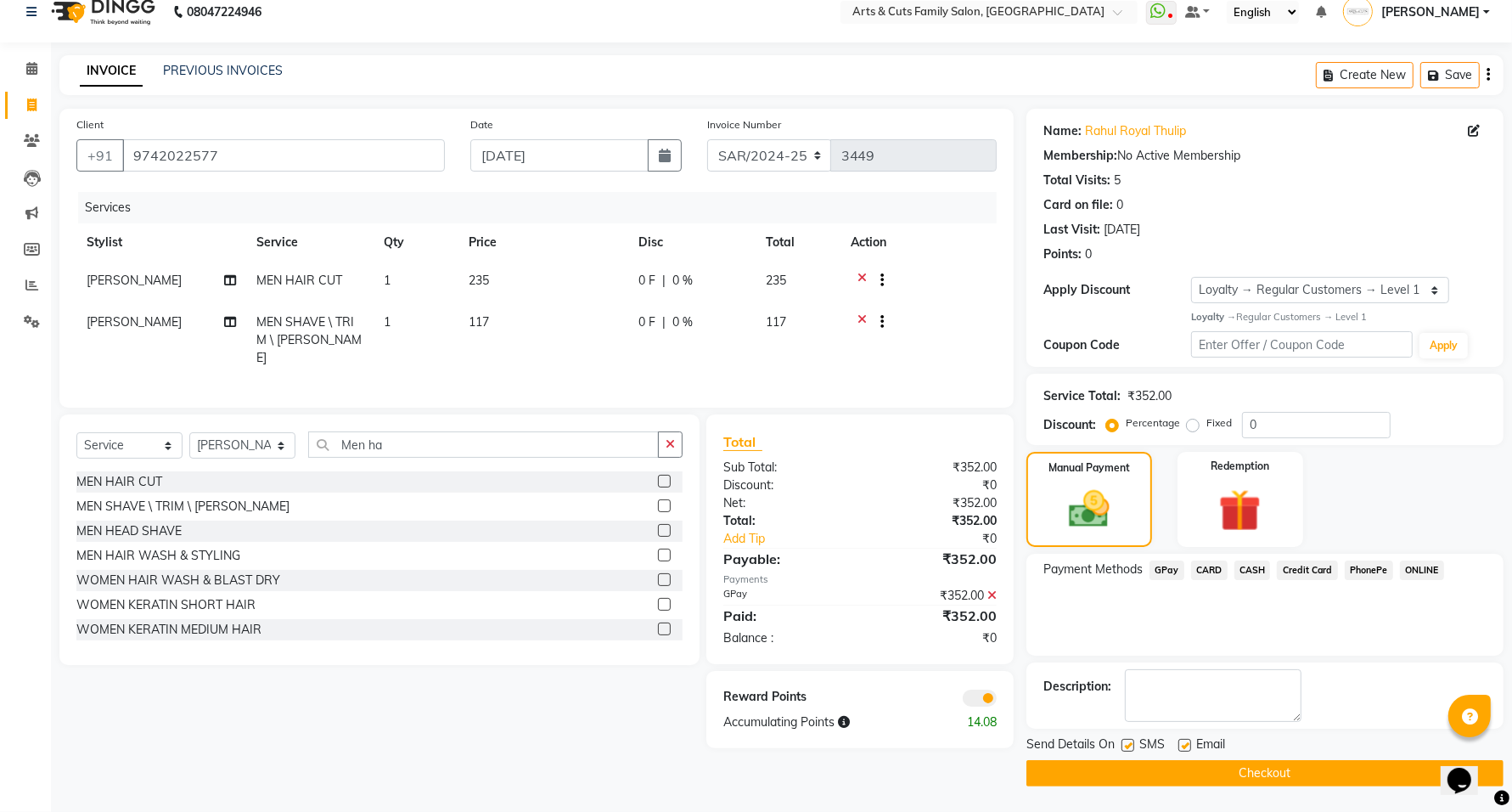
click at [1182, 744] on label at bounding box center [1185, 744] width 13 height 13
click at [1182, 744] on input "checkbox" at bounding box center [1184, 745] width 11 height 11
checkbox input "false"
click at [994, 699] on span at bounding box center [979, 697] width 34 height 17
click at [997, 700] on input "checkbox" at bounding box center [997, 700] width 0 height 0
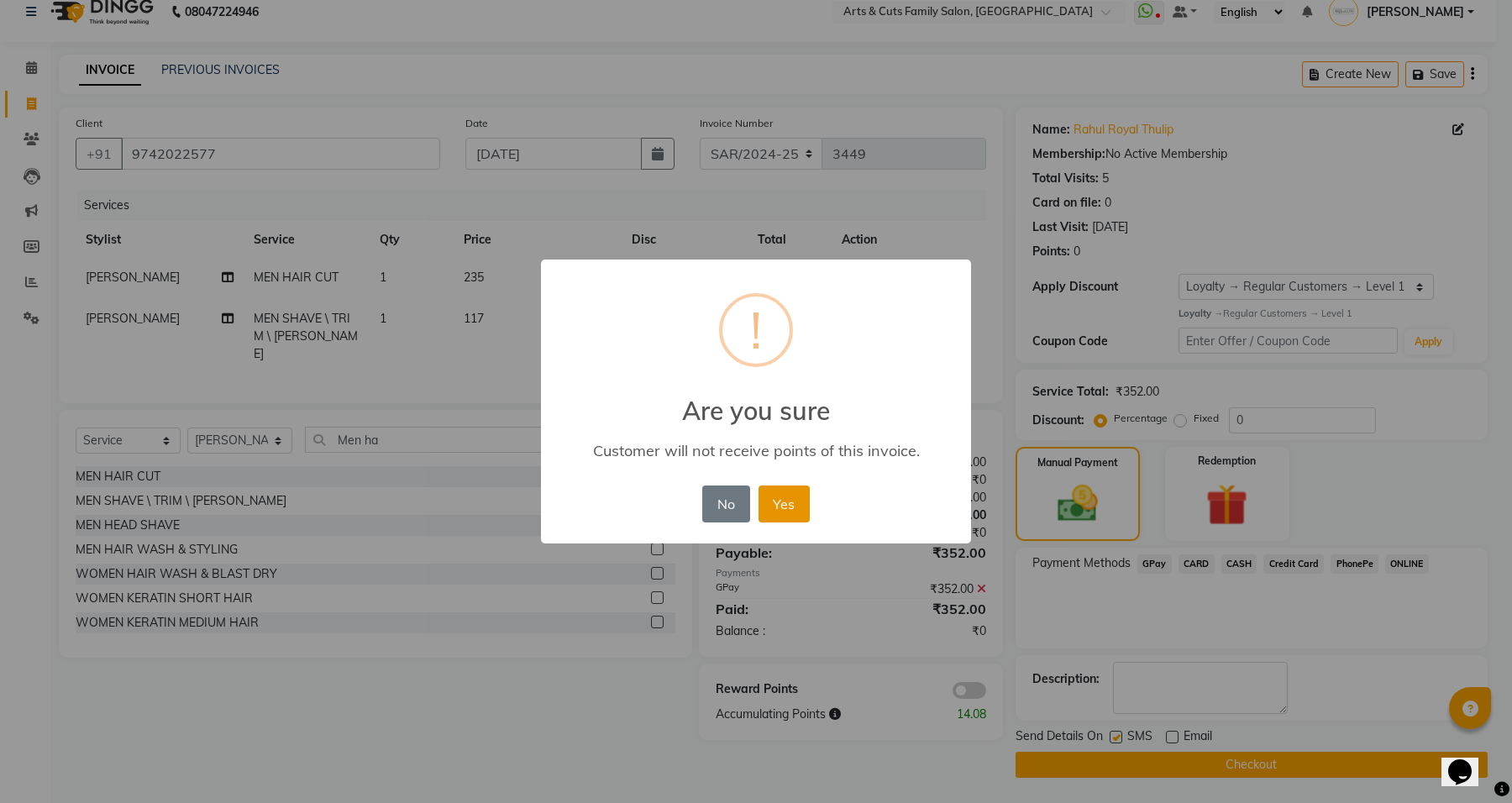
click at [798, 489] on button "Yes" at bounding box center [784, 504] width 52 height 37
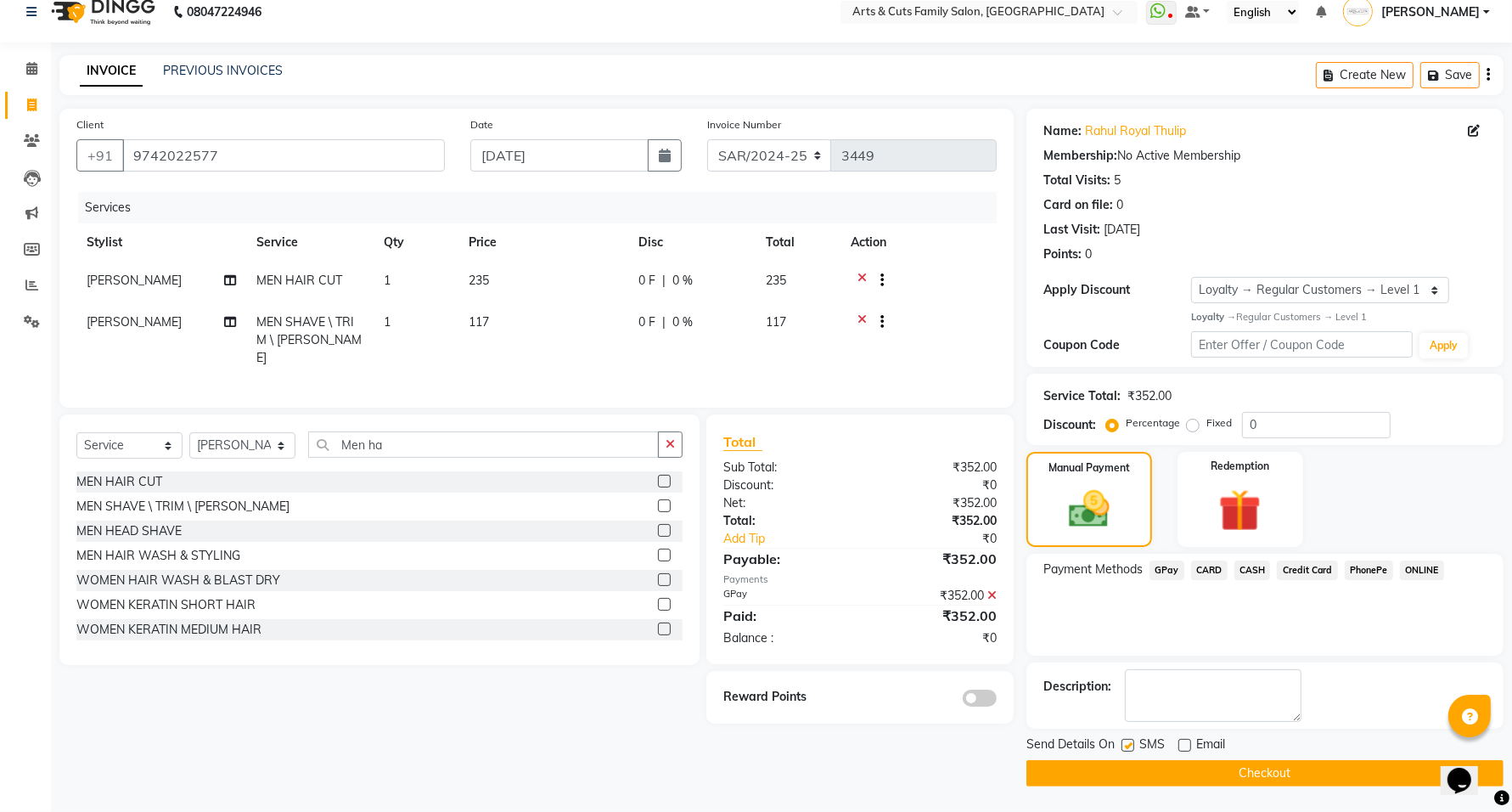
click at [1218, 775] on button "Checkout" at bounding box center [1264, 773] width 477 height 27
